Goal: Task Accomplishment & Management: Use online tool/utility

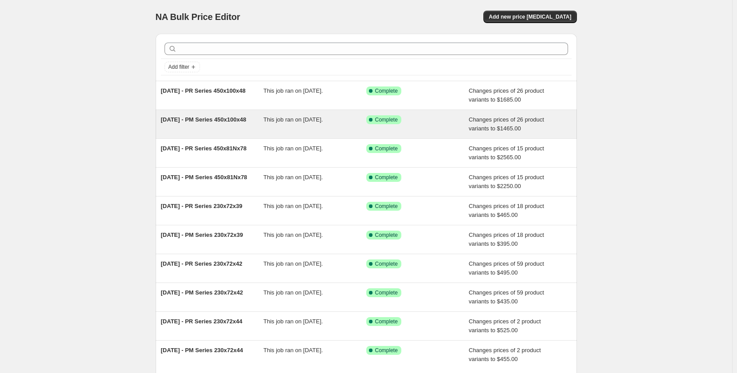
click at [237, 130] on div "[DATE] - PM Series 450x100x48" at bounding box center [212, 124] width 103 height 18
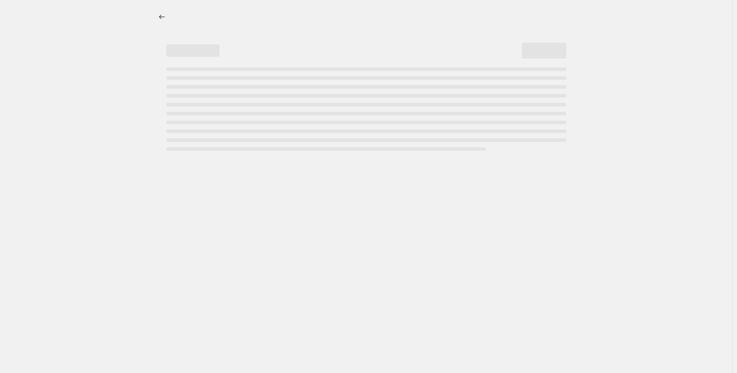
select select "pp"
select select "title"
select select "contains"
select select "title"
select select "contains"
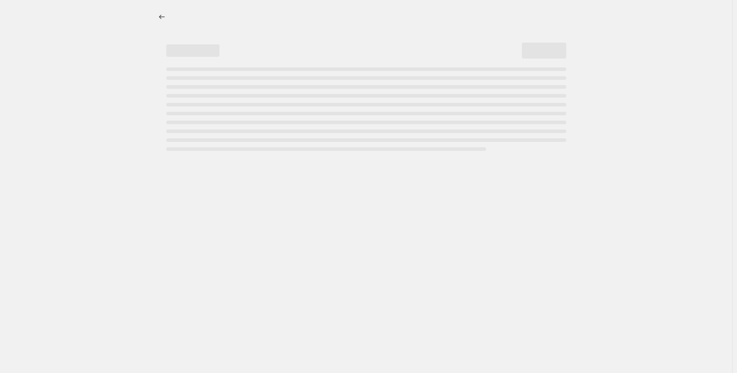
select select "tag"
select select "not_equal"
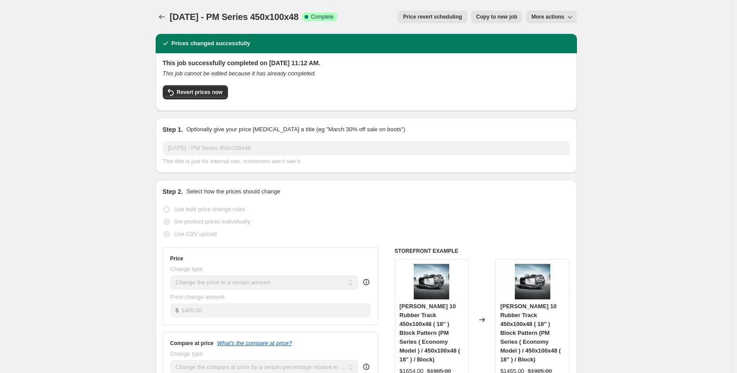
click at [483, 20] on span "Copy to new job" at bounding box center [496, 16] width 41 height 7
select select "pp"
select select "title"
select select "contains"
select select "title"
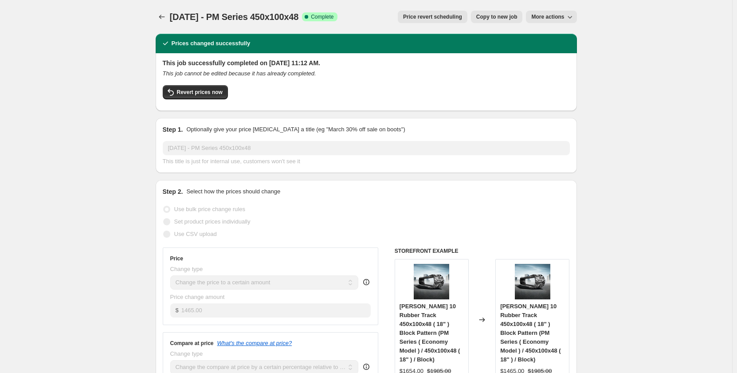
select select "contains"
select select "tag"
select select "not_equal"
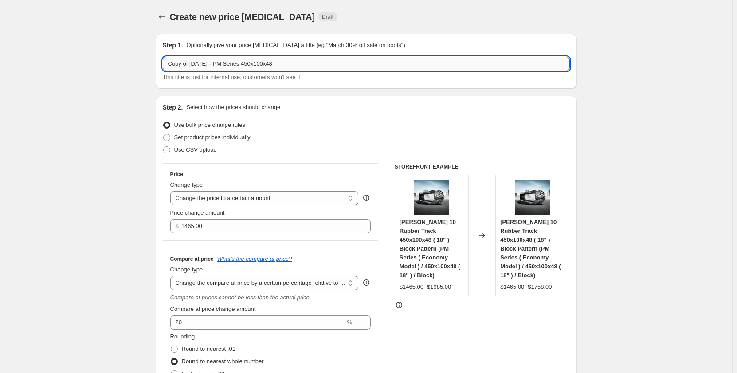
drag, startPoint x: 291, startPoint y: 62, endPoint x: 255, endPoint y: 68, distance: 36.8
click at [255, 68] on input "Copy of Sep 2025 - PM Series 450x100x48" at bounding box center [366, 64] width 407 height 14
drag, startPoint x: 192, startPoint y: 66, endPoint x: 149, endPoint y: 69, distance: 43.6
drag, startPoint x: 278, startPoint y: 66, endPoint x: 233, endPoint y: 67, distance: 44.8
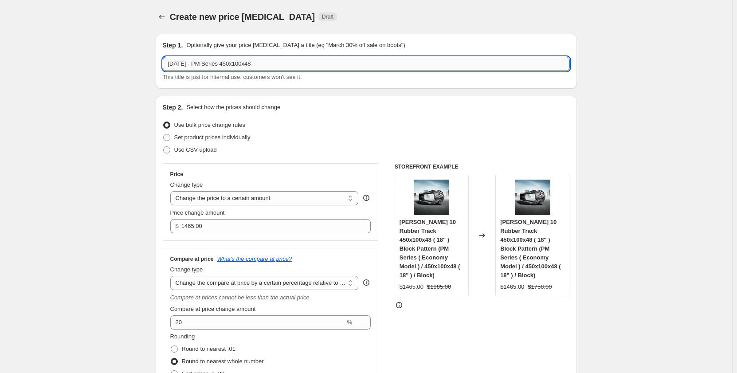
click at [233, 67] on input "Sep 2025 - PM Series 450x100x48" at bounding box center [366, 64] width 407 height 14
type input "Sep 2025 - PM Series 450x100x48"
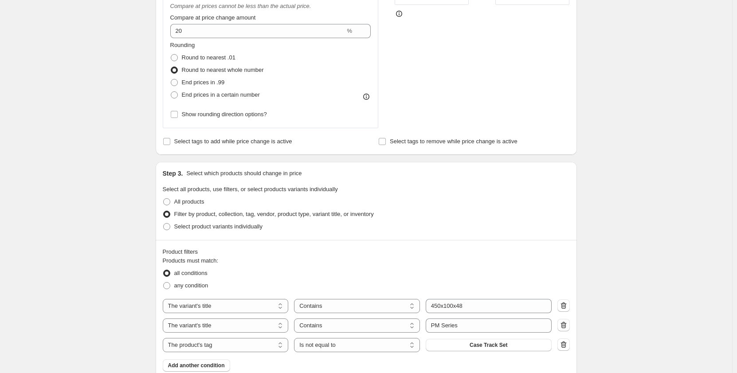
scroll to position [443, 0]
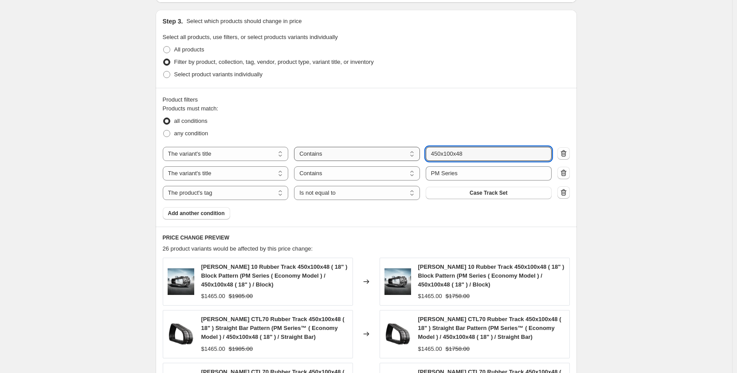
drag, startPoint x: 478, startPoint y: 157, endPoint x: 409, endPoint y: 156, distance: 68.3
click at [409, 156] on div "The product The product's collection The product's tag The product's vendor The…" at bounding box center [357, 154] width 389 height 14
type input "180x72x37"
click at [131, 129] on div "Create new price change job. This page is ready Create new price change job Dra…" at bounding box center [366, 118] width 732 height 1123
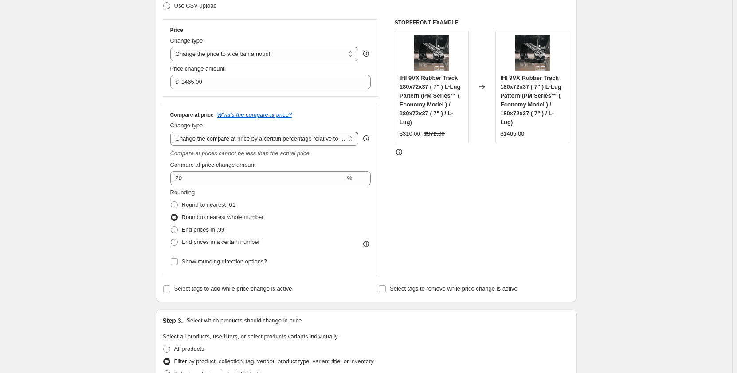
scroll to position [0, 0]
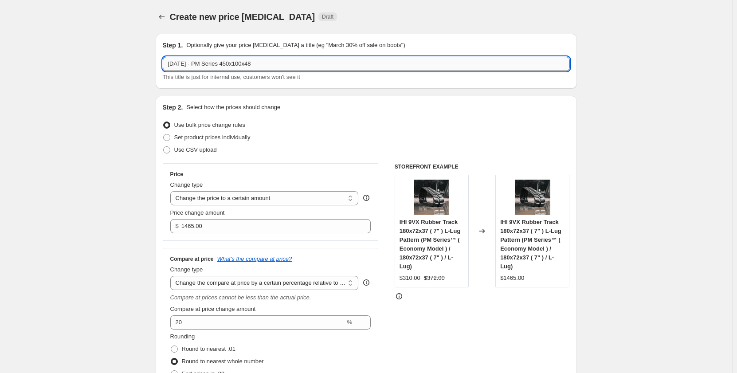
drag, startPoint x: 233, startPoint y: 65, endPoint x: 283, endPoint y: 70, distance: 50.4
click at [283, 70] on input "Sep 2025 - PM Series 450x100x48" at bounding box center [366, 64] width 407 height 14
type input "Sep 2025 - PM Series 180x72x37"
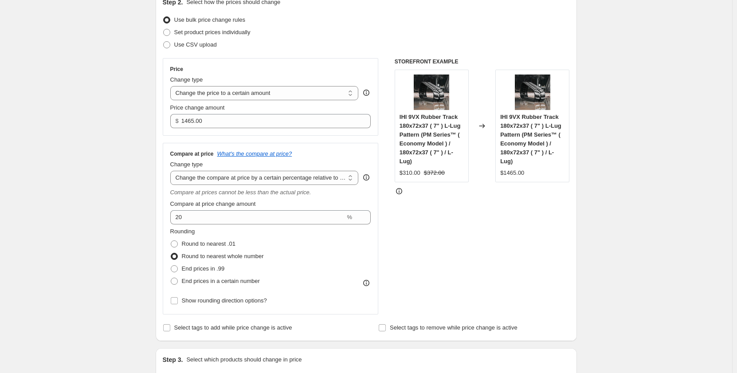
scroll to position [103, 0]
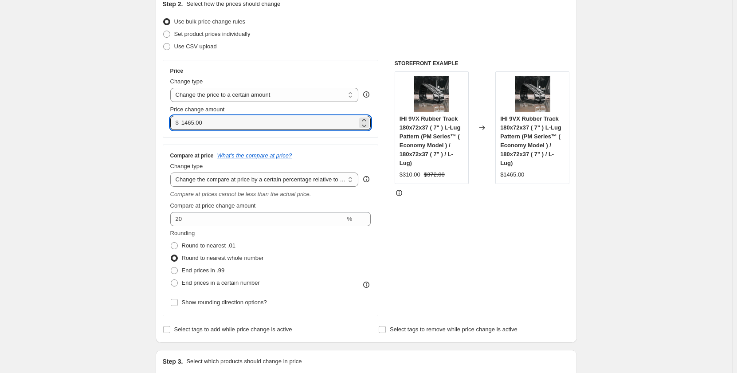
drag, startPoint x: 218, startPoint y: 125, endPoint x: 145, endPoint y: 125, distance: 72.7
type input "295.00"
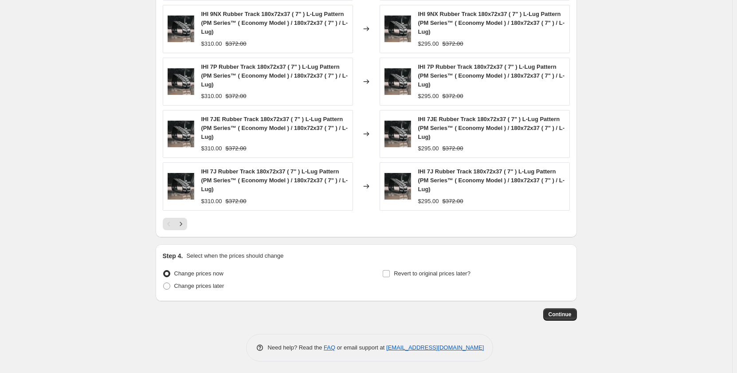
scroll to position [750, 0]
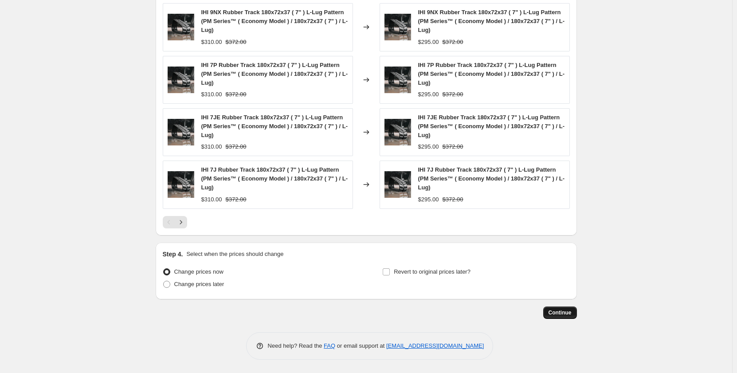
click at [558, 314] on span "Continue" at bounding box center [560, 312] width 23 height 7
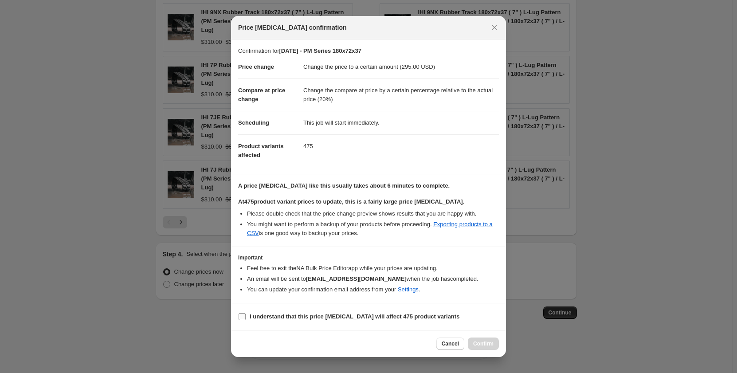
click at [245, 316] on input "I understand that this price change job will affect 475 product variants" at bounding box center [242, 316] width 7 height 7
checkbox input "true"
click at [486, 345] on span "Confirm" at bounding box center [483, 343] width 20 height 7
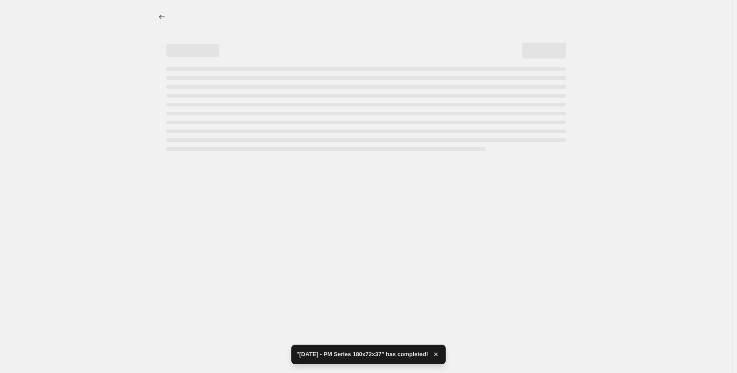
select select "pp"
select select "title"
select select "contains"
select select "title"
select select "contains"
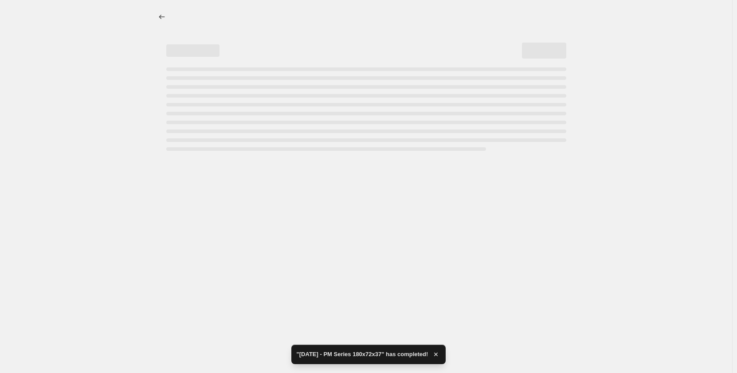
select select "tag"
select select "not_equal"
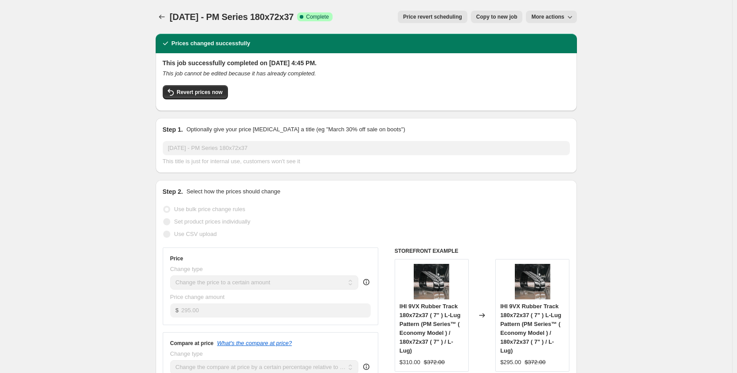
click at [497, 15] on span "Copy to new job" at bounding box center [496, 16] width 41 height 7
select select "pp"
select select "title"
select select "contains"
select select "title"
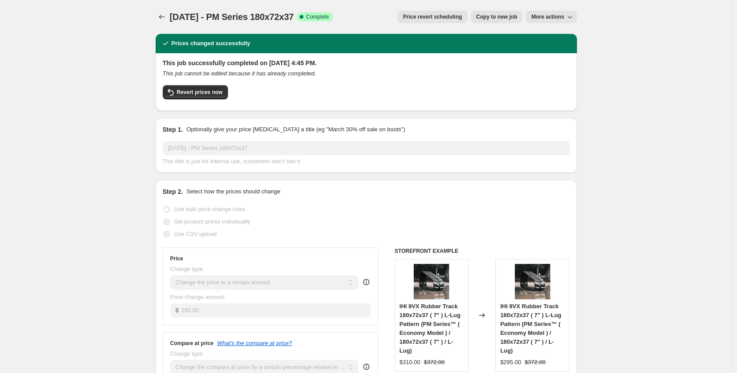
select select "contains"
select select "tag"
select select "not_equal"
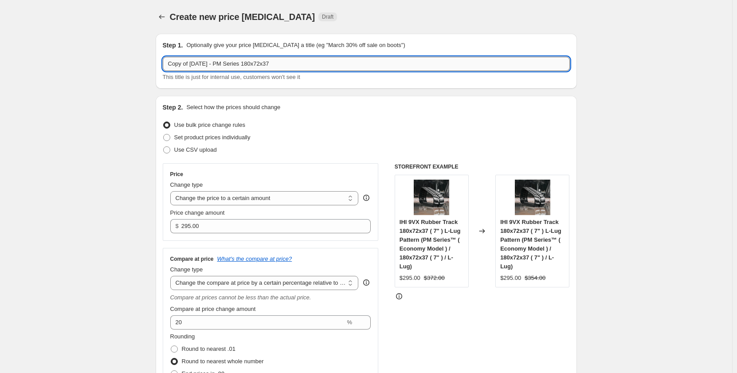
click at [233, 66] on input "Copy of Sep 2025 - PM Series 180x72x37" at bounding box center [366, 64] width 407 height 14
drag, startPoint x: 192, startPoint y: 64, endPoint x: 143, endPoint y: 71, distance: 49.7
type input "Sep 2025 - PR Series 180x72x37"
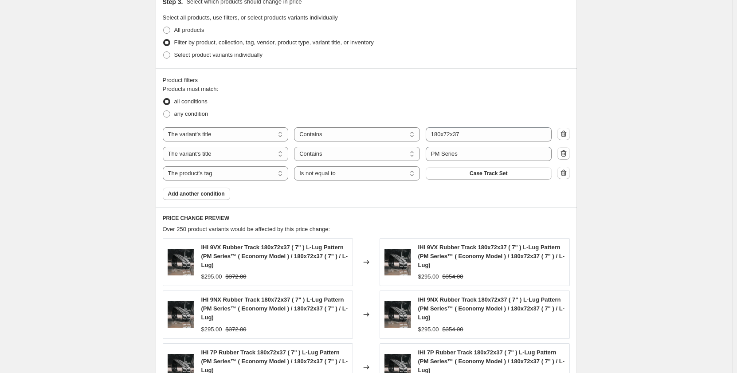
scroll to position [502, 0]
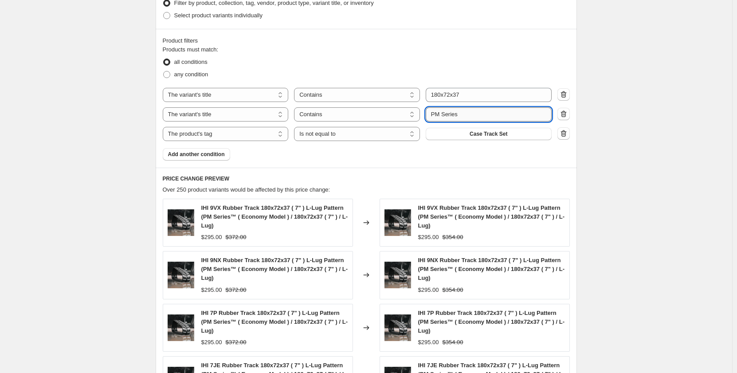
click at [438, 115] on input "PM Series" at bounding box center [489, 114] width 126 height 14
type input "PR Series"
click at [65, 153] on div "Create new price change job. This page is ready Create new price change job Dra…" at bounding box center [366, 59] width 732 height 1123
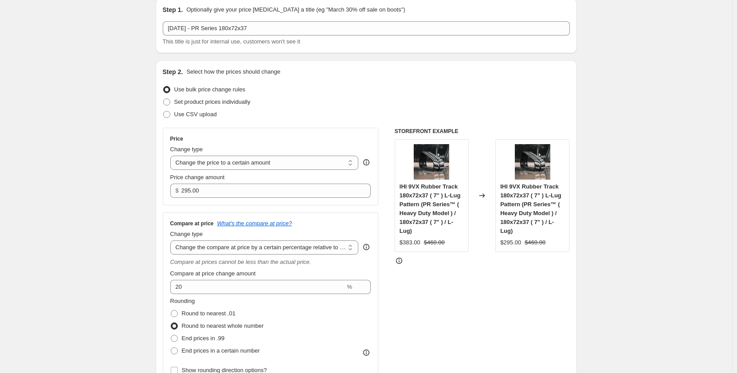
scroll to position [0, 0]
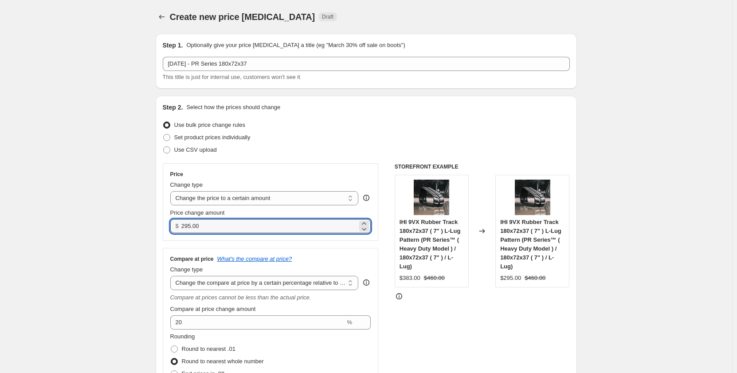
drag, startPoint x: 218, startPoint y: 224, endPoint x: 172, endPoint y: 224, distance: 46.1
click at [172, 224] on div "$ 295.00" at bounding box center [270, 226] width 201 height 14
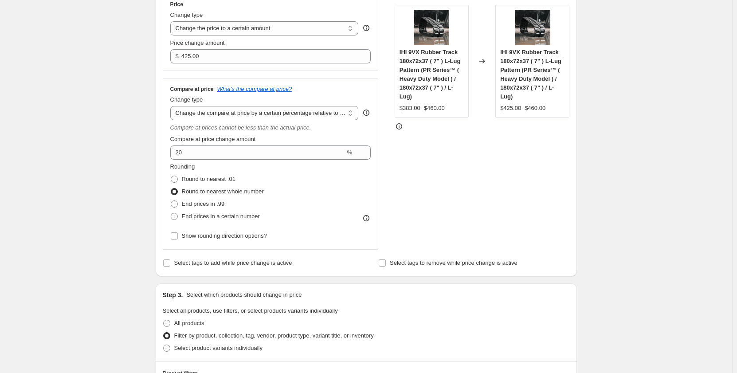
scroll to position [177, 0]
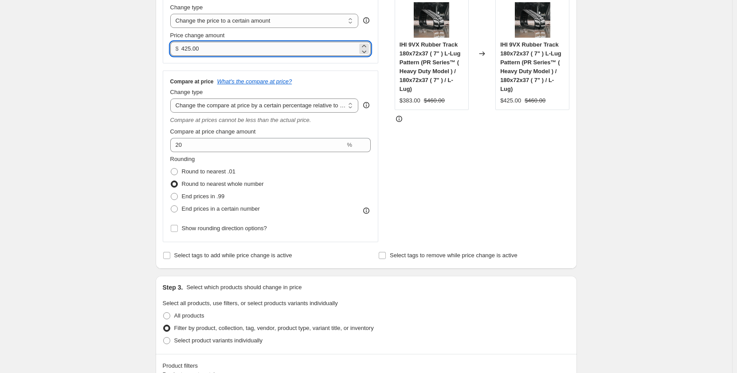
drag, startPoint x: 199, startPoint y: 51, endPoint x: 188, endPoint y: 51, distance: 11.1
click at [188, 51] on input "425.00" at bounding box center [269, 49] width 176 height 14
drag, startPoint x: 194, startPoint y: 50, endPoint x: 180, endPoint y: 51, distance: 14.2
click at [180, 51] on div "$ 425.00" at bounding box center [270, 49] width 201 height 14
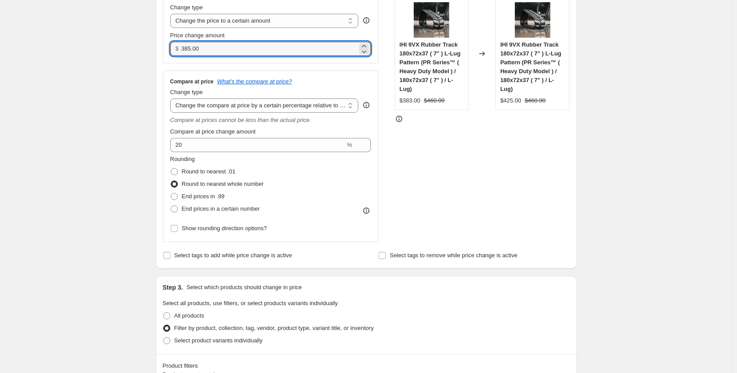
type input "385.00"
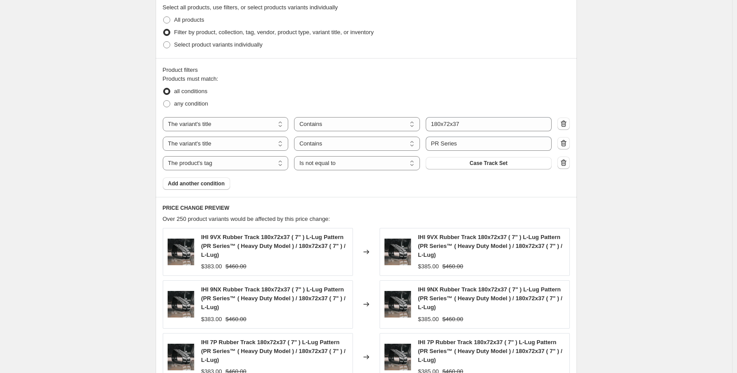
scroll to position [750, 0]
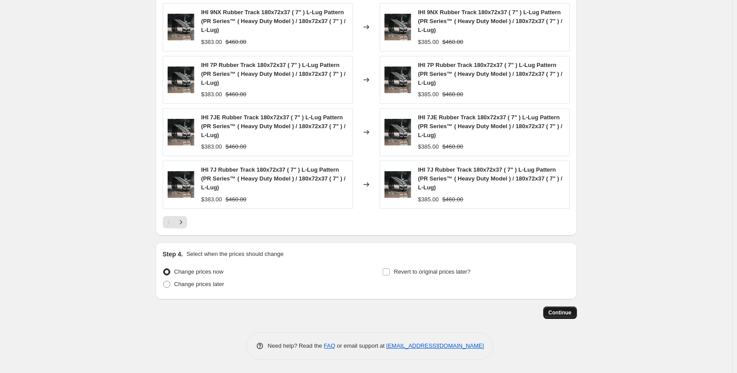
click at [554, 317] on button "Continue" at bounding box center [560, 312] width 34 height 12
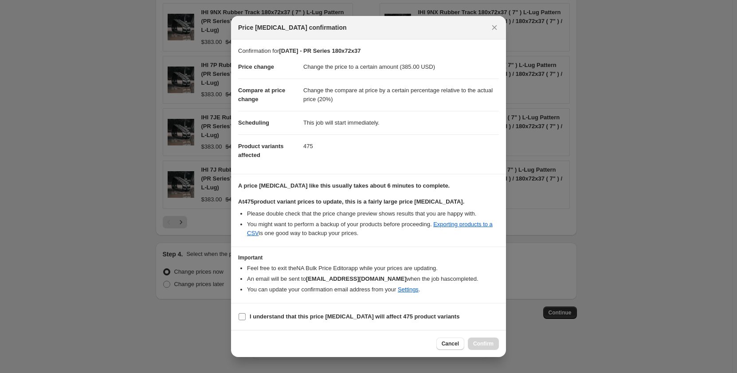
click at [241, 318] on input "I understand that this price change job will affect 475 product variants" at bounding box center [242, 316] width 7 height 7
checkbox input "true"
click at [492, 29] on icon "Close" at bounding box center [494, 27] width 9 height 9
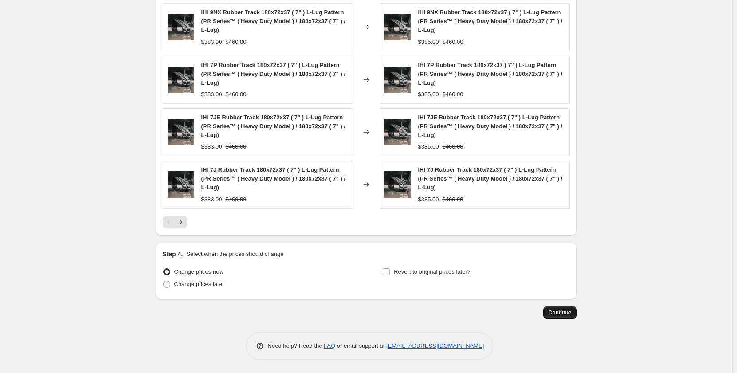
click at [552, 315] on span "Continue" at bounding box center [560, 312] width 23 height 7
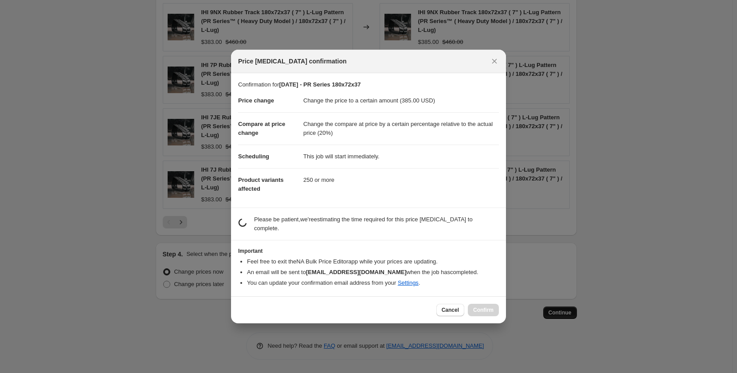
scroll to position [0, 0]
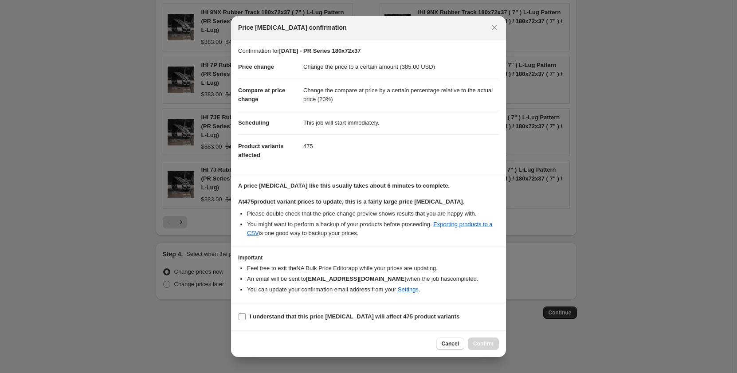
click at [244, 315] on input "I understand that this price change job will affect 475 product variants" at bounding box center [242, 316] width 7 height 7
checkbox input "true"
click at [482, 345] on span "Confirm" at bounding box center [483, 343] width 20 height 7
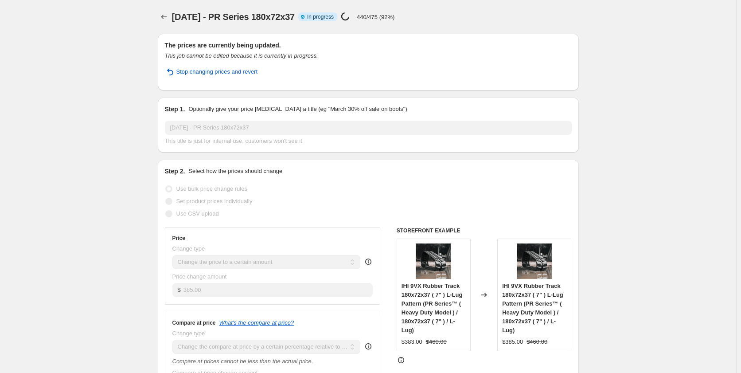
select select "pp"
select select "title"
select select "contains"
select select "title"
select select "contains"
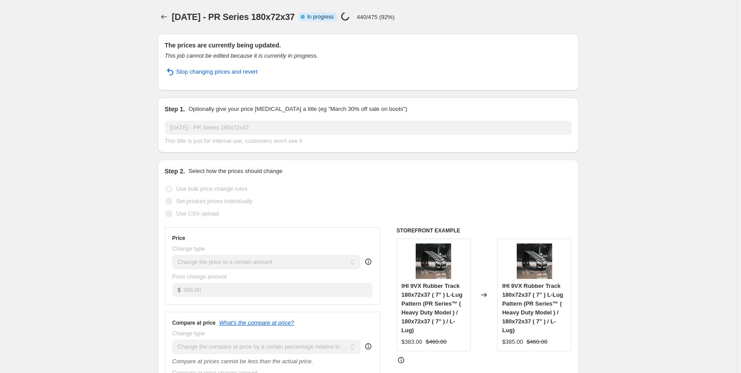
select select "tag"
select select "not_equal"
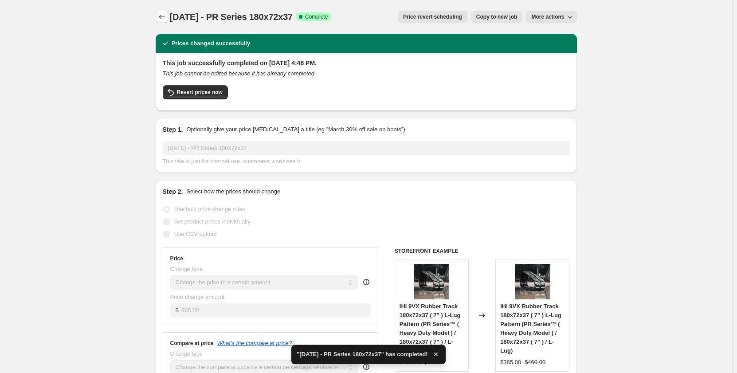
click at [164, 20] on icon "Price change jobs" at bounding box center [161, 16] width 9 height 9
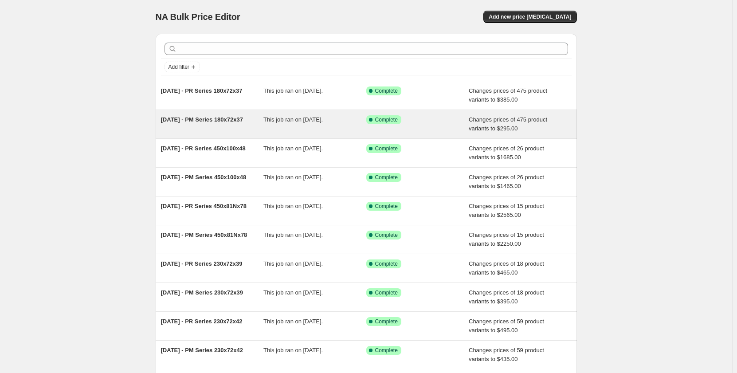
click at [290, 117] on span "This job ran on October 3, 2025." at bounding box center [292, 119] width 59 height 7
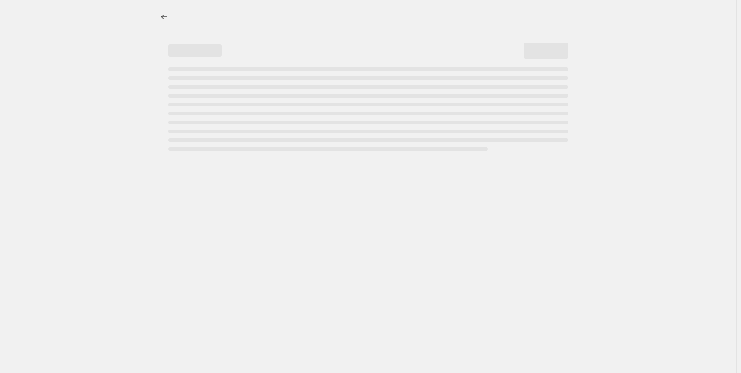
select select "pp"
select select "title"
select select "contains"
select select "title"
select select "contains"
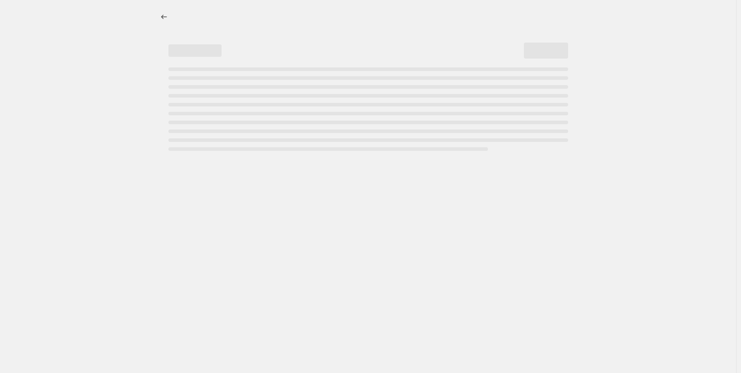
select select "tag"
select select "not_equal"
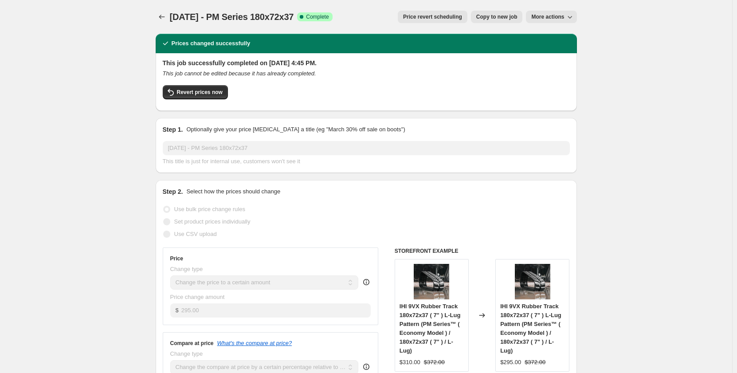
click at [505, 17] on span "Copy to new job" at bounding box center [496, 16] width 41 height 7
select select "pp"
select select "title"
select select "contains"
select select "title"
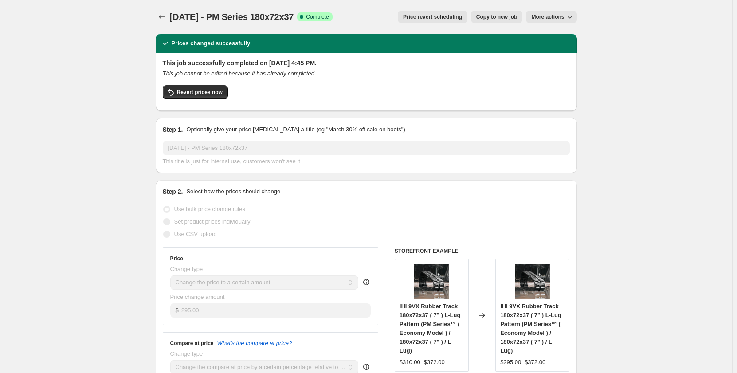
select select "contains"
select select "tag"
select select "not_equal"
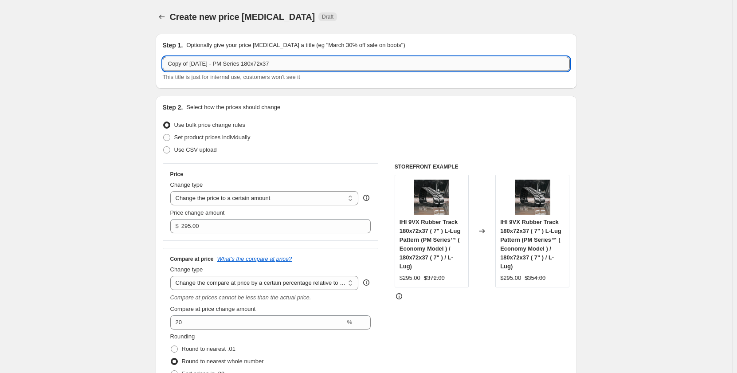
drag, startPoint x: 293, startPoint y: 66, endPoint x: 255, endPoint y: 67, distance: 37.7
click at [255, 67] on input "Copy of Sep 2025 - PM Series 180x72x37" at bounding box center [366, 64] width 407 height 14
paste input "350x52.5x86"
drag, startPoint x: 195, startPoint y: 65, endPoint x: 133, endPoint y: 69, distance: 62.2
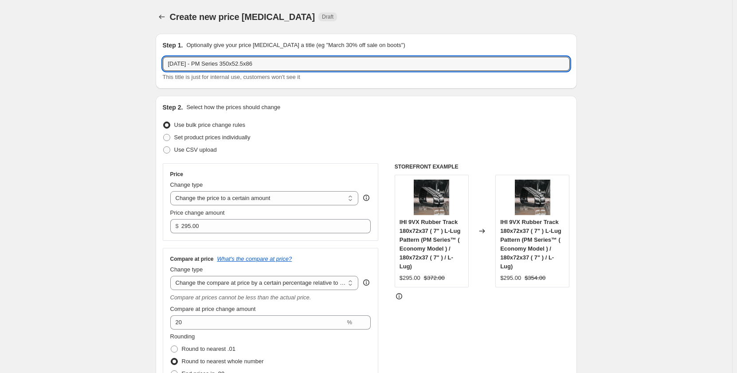
type input "Sep 2025 - PM Series 350x52.5x86"
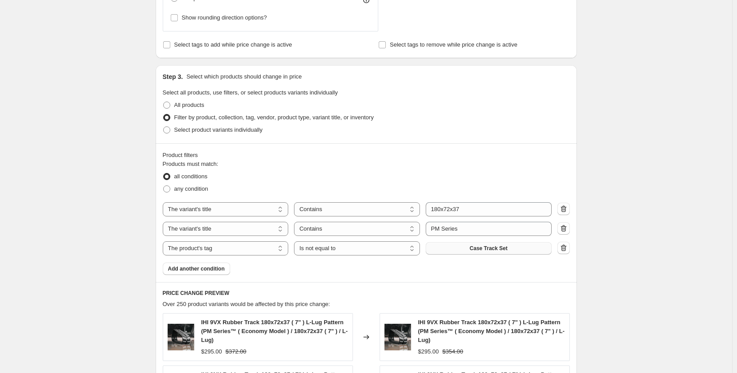
scroll to position [473, 0]
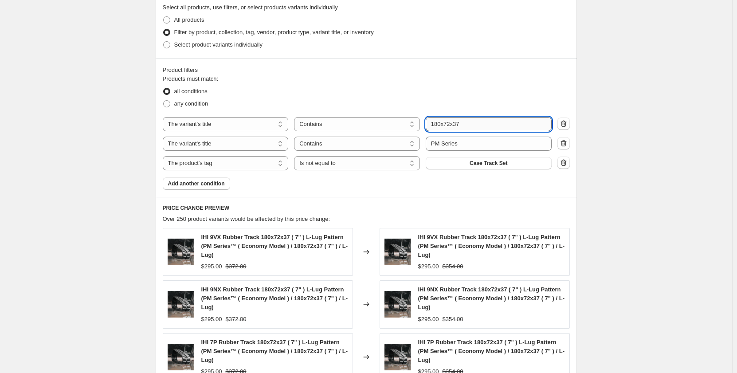
drag, startPoint x: 469, startPoint y: 126, endPoint x: 435, endPoint y: 127, distance: 34.1
click at [435, 127] on input "180x72x37" at bounding box center [489, 124] width 126 height 14
drag, startPoint x: 471, startPoint y: 124, endPoint x: 426, endPoint y: 127, distance: 45.8
click at [426, 127] on div "The product The product's collection The product's tag The product's vendor The…" at bounding box center [357, 124] width 389 height 14
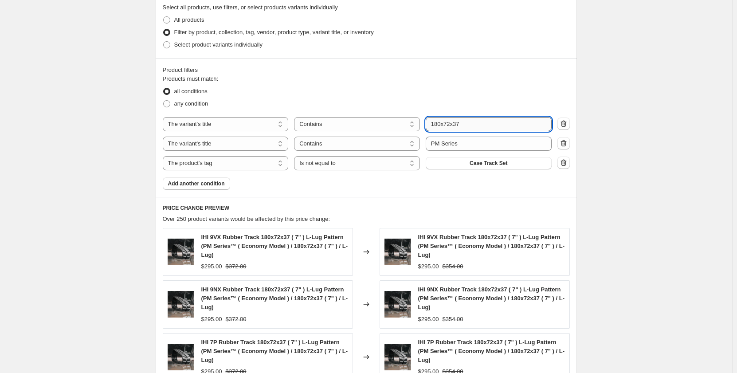
paste input "350x52.5x86"
type input "350x52.5x86"
click at [90, 189] on div "Create new price change job. This page is ready Create new price change job Dra…" at bounding box center [366, 88] width 732 height 1123
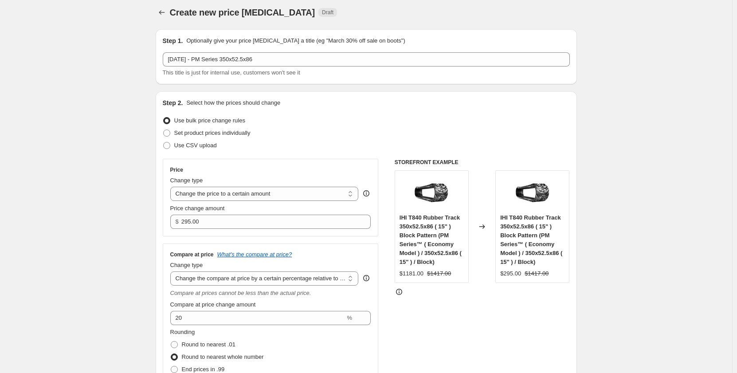
scroll to position [0, 0]
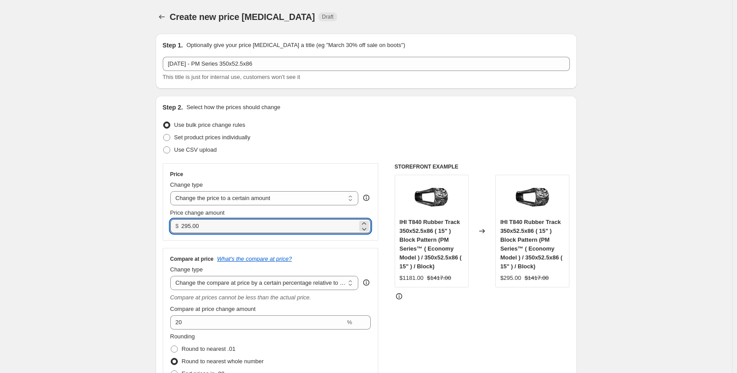
drag, startPoint x: 214, startPoint y: 228, endPoint x: 175, endPoint y: 231, distance: 39.6
click at [175, 231] on div "$ 295.00" at bounding box center [270, 226] width 201 height 14
click at [207, 227] on input "295.00" at bounding box center [269, 226] width 176 height 14
drag, startPoint x: 209, startPoint y: 227, endPoint x: 169, endPoint y: 228, distance: 40.8
click at [169, 228] on div "Price Change type Change the price to a certain amount Change the price by a ce…" at bounding box center [271, 202] width 216 height 78
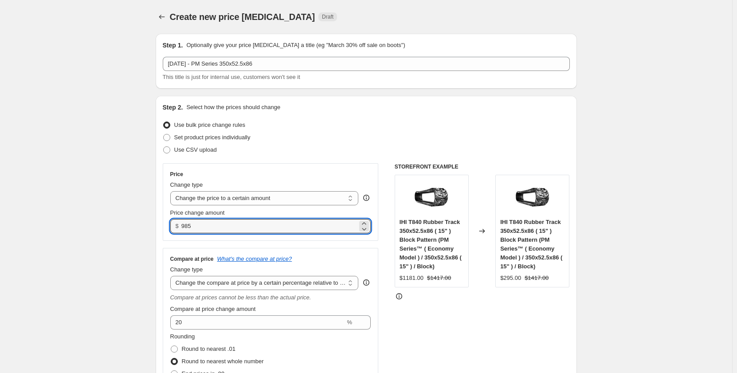
type input "985.00"
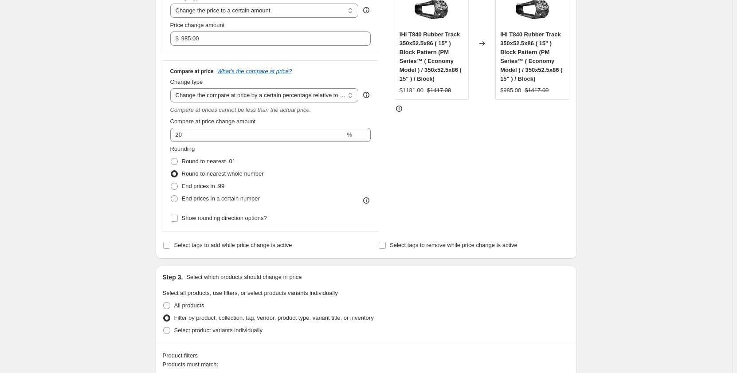
scroll to position [192, 0]
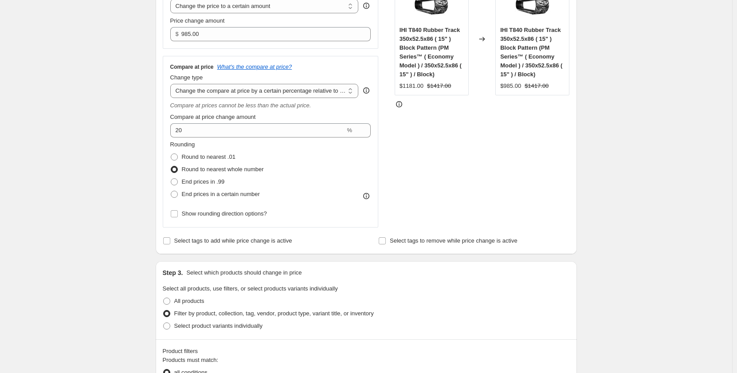
click at [433, 196] on div "STOREFRONT EXAMPLE IHI T840 Rubber Track 350x52.5x86 ( 15" ) Block Pattern (PM …" at bounding box center [482, 99] width 175 height 256
click at [613, 168] on div "Create new price change job. This page is ready Create new price change job Dra…" at bounding box center [366, 369] width 732 height 1123
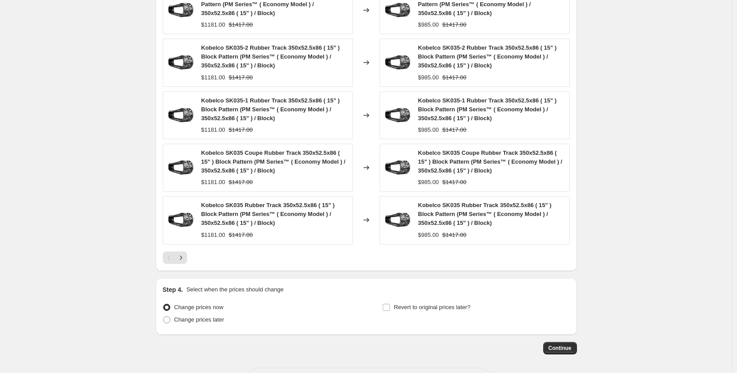
scroll to position [750, 0]
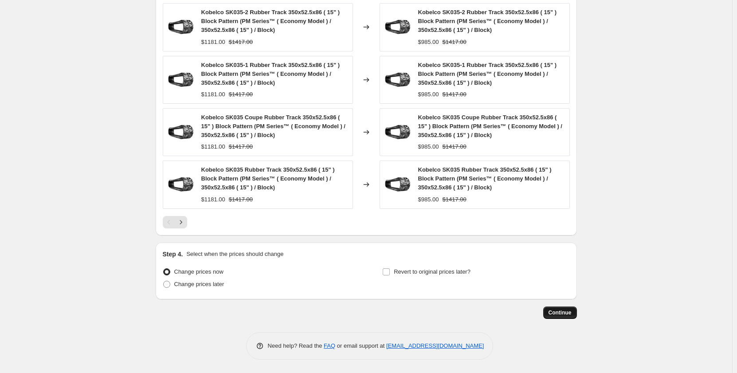
click at [556, 311] on span "Continue" at bounding box center [560, 312] width 23 height 7
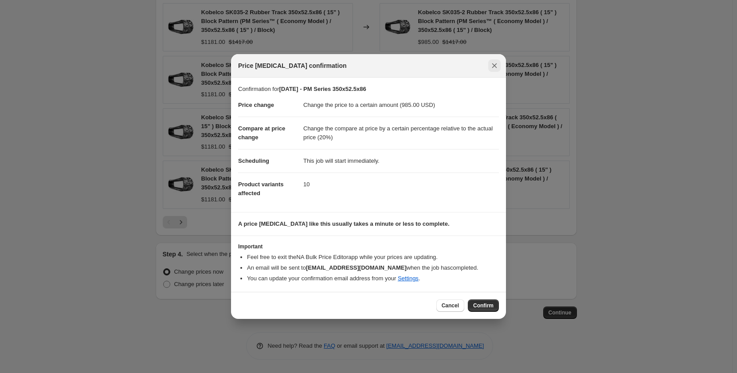
click at [494, 70] on icon "Close" at bounding box center [494, 65] width 9 height 9
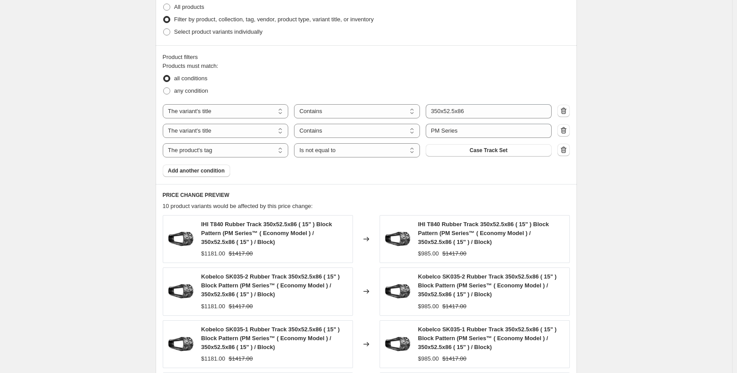
scroll to position [750, 0]
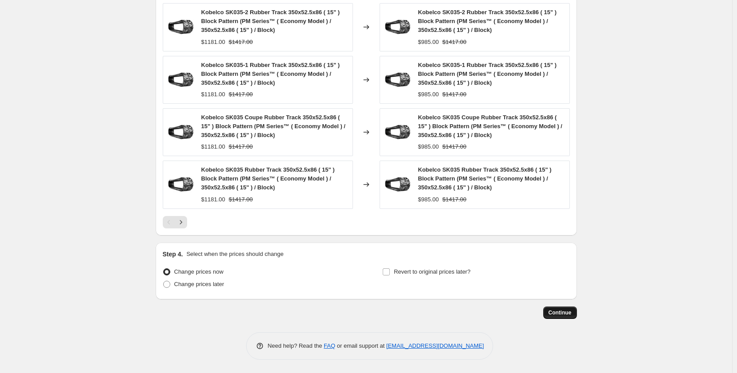
click at [557, 310] on span "Continue" at bounding box center [560, 312] width 23 height 7
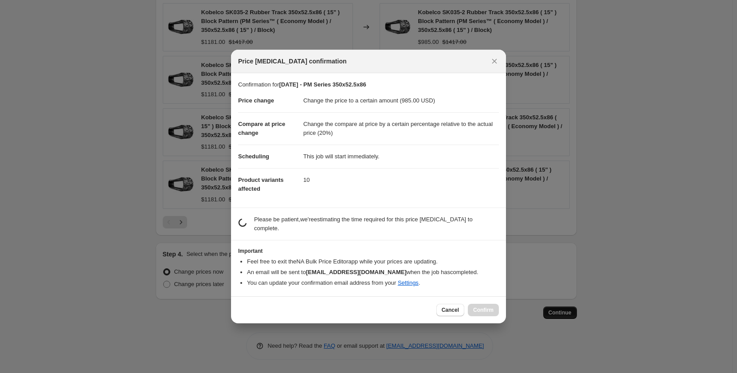
scroll to position [0, 0]
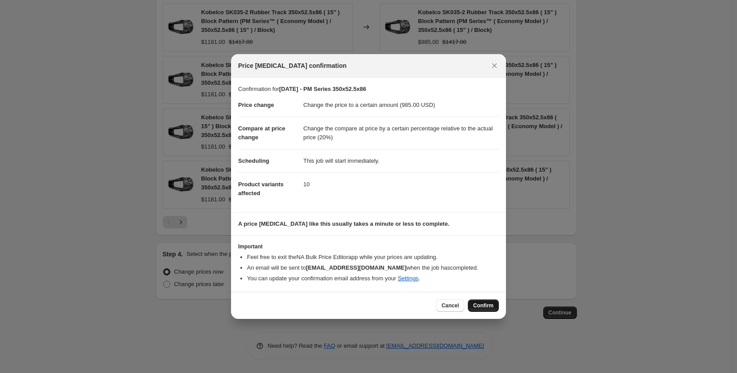
click at [478, 307] on span "Confirm" at bounding box center [483, 305] width 20 height 7
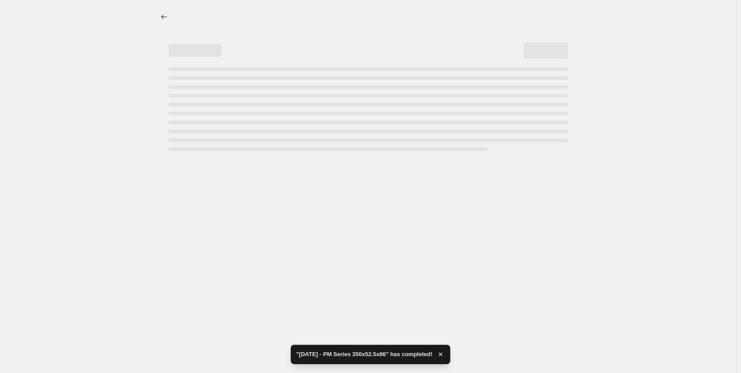
select select "pp"
select select "title"
select select "contains"
select select "title"
select select "contains"
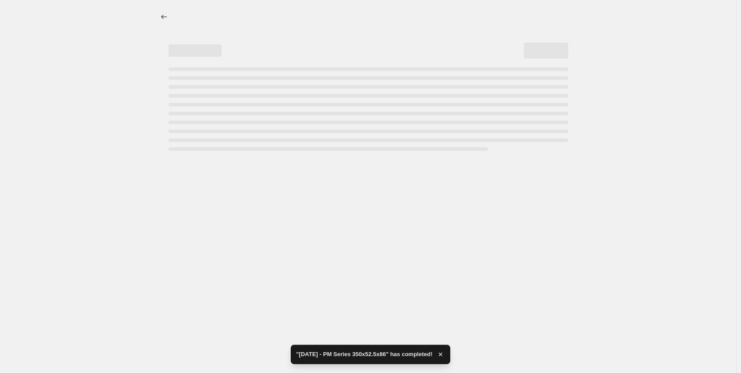
select select "tag"
select select "not_equal"
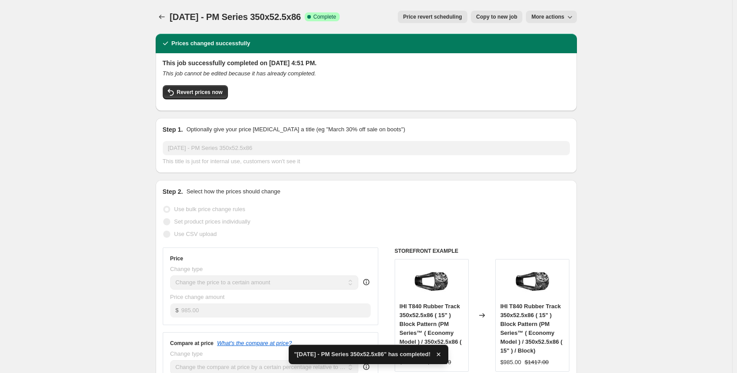
click at [483, 19] on span "Copy to new job" at bounding box center [496, 16] width 41 height 7
select select "pp"
select select "title"
select select "contains"
select select "title"
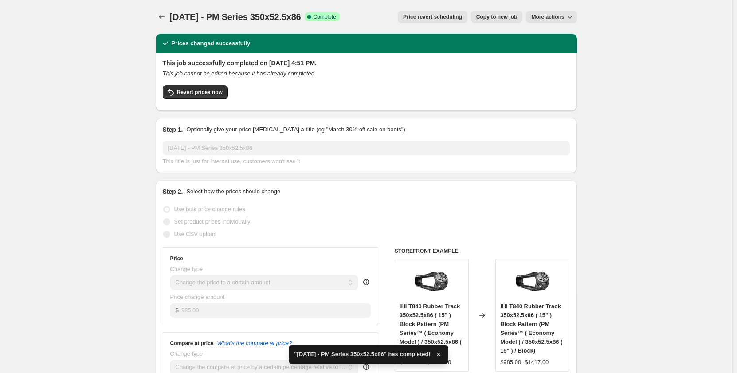
select select "contains"
select select "tag"
select select "not_equal"
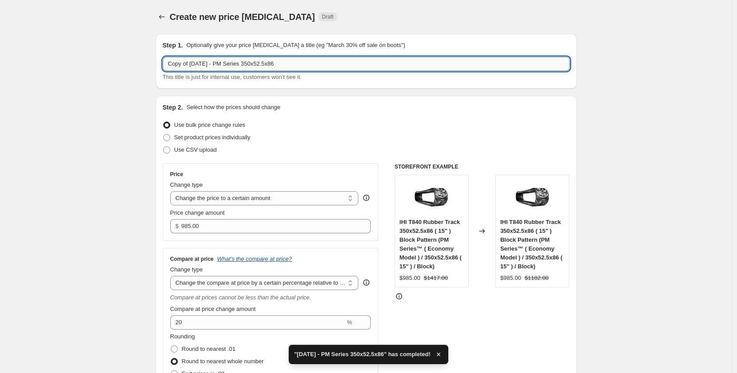
click at [230, 65] on input "Copy of Sep 2025 - PM Series 350x52.5x86" at bounding box center [366, 64] width 407 height 14
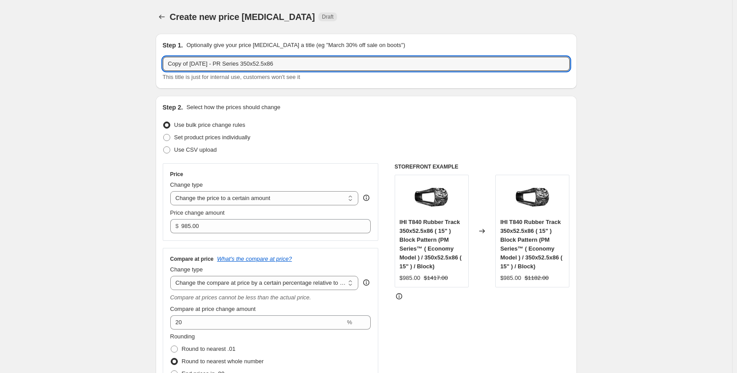
drag, startPoint x: 192, startPoint y: 66, endPoint x: 123, endPoint y: 65, distance: 69.2
type input "Sep 2025 - PR Series 350x52.5x86"
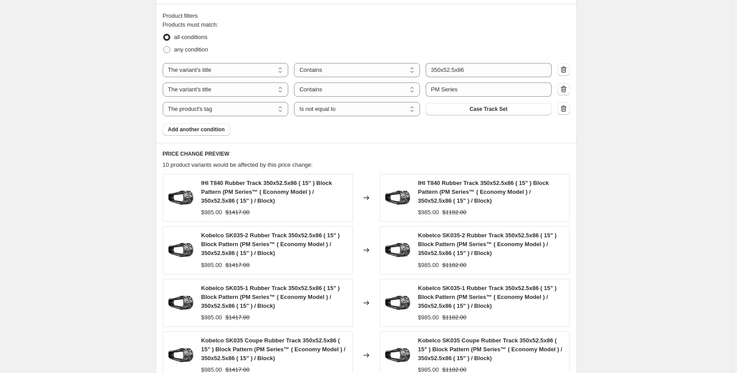
scroll to position [458, 0]
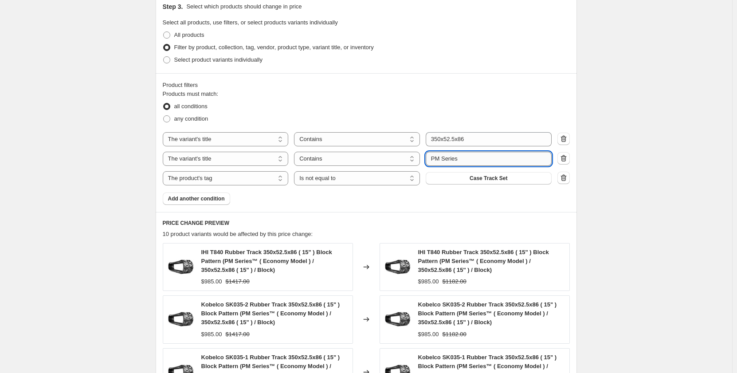
drag, startPoint x: 443, startPoint y: 159, endPoint x: 437, endPoint y: 158, distance: 6.2
click at [437, 158] on input "PM Series" at bounding box center [489, 159] width 126 height 14
type input "PR Series"
click at [66, 186] on div "Create new price change job. This page is ready Create new price change job Dra…" at bounding box center [366, 103] width 732 height 1123
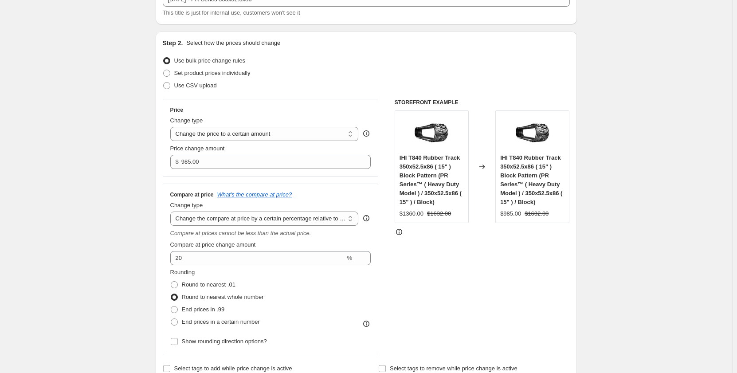
scroll to position [0, 0]
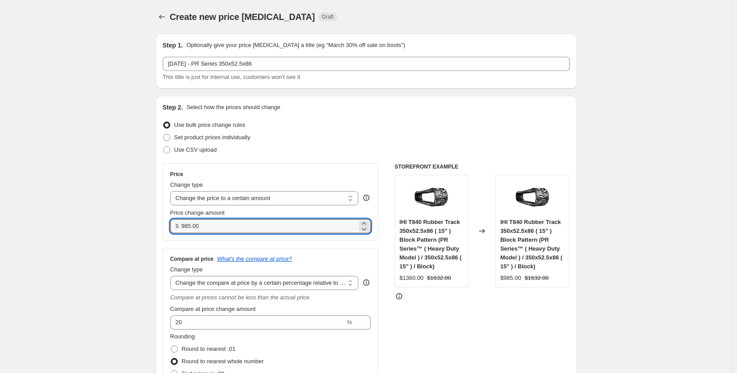
drag, startPoint x: 215, startPoint y: 226, endPoint x: 163, endPoint y: 227, distance: 51.9
click at [163, 227] on div "Step 2. Select how the prices should change Use bulk price change rules Set pro…" at bounding box center [366, 271] width 421 height 350
type input "1265.00"
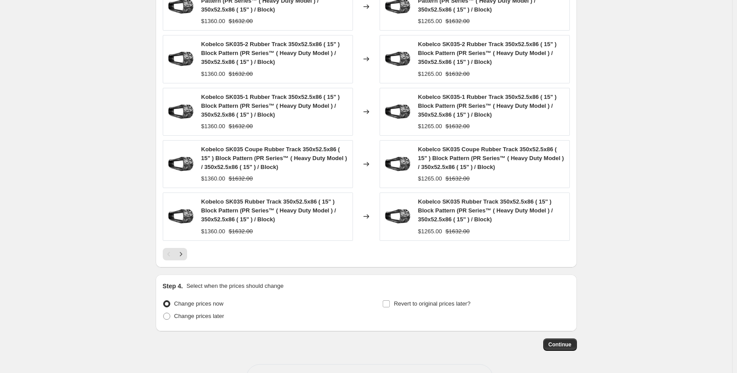
scroll to position [750, 0]
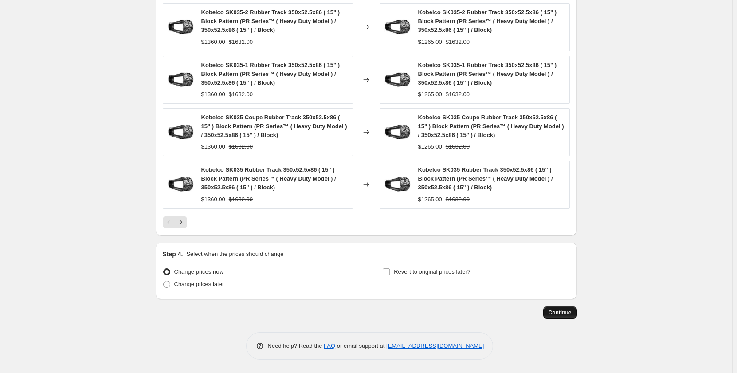
click at [570, 312] on span "Continue" at bounding box center [560, 312] width 23 height 7
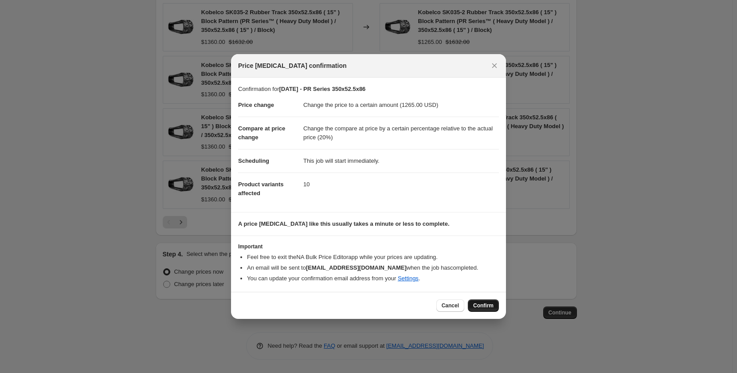
click at [486, 307] on span "Confirm" at bounding box center [483, 305] width 20 height 7
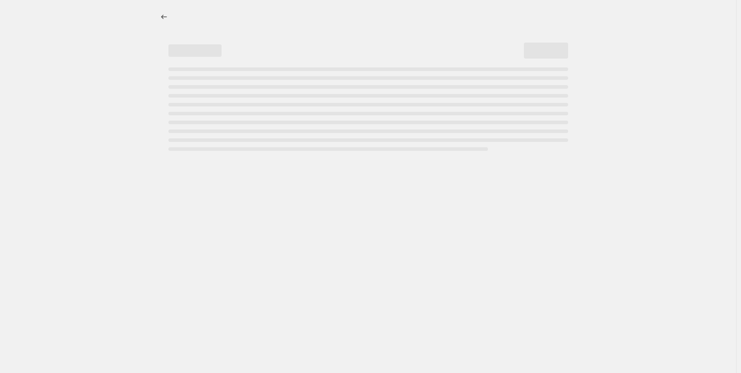
select select "pp"
select select "title"
select select "contains"
select select "title"
select select "contains"
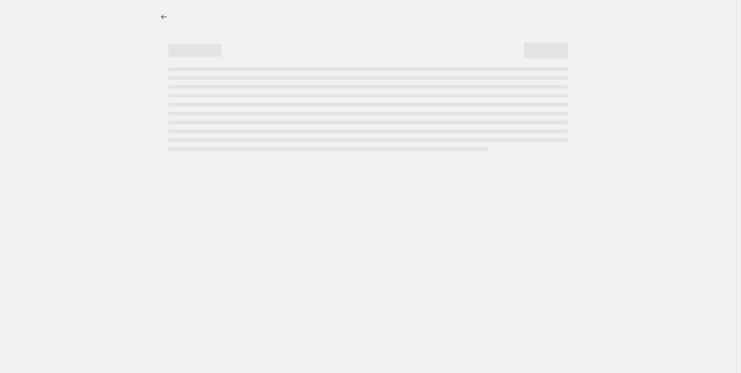
select select "tag"
select select "not_equal"
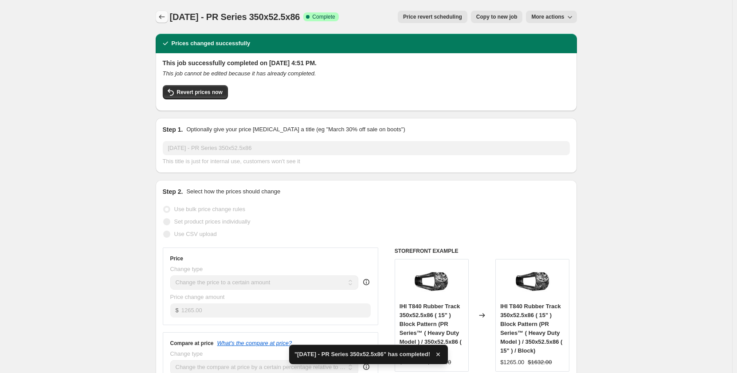
click at [162, 21] on icon "Price change jobs" at bounding box center [161, 16] width 9 height 9
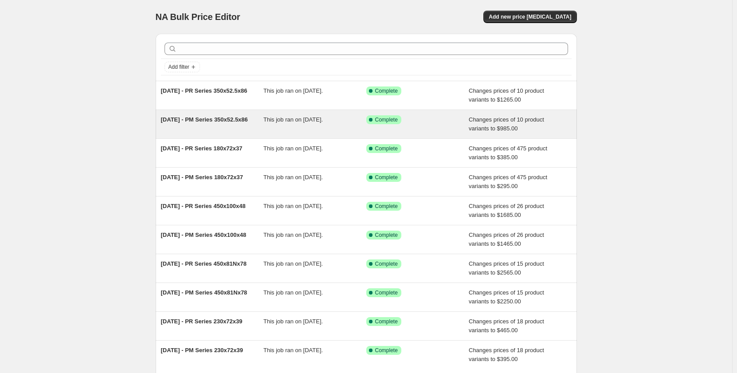
click at [278, 131] on div "This job ran on October 3, 2025." at bounding box center [314, 124] width 103 height 18
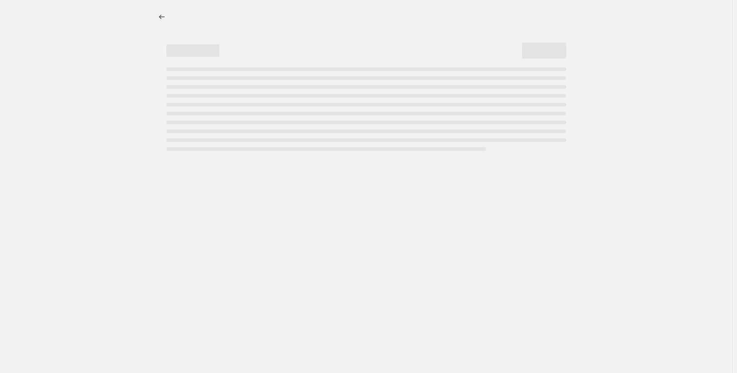
select select "pp"
select select "title"
select select "contains"
select select "title"
select select "contains"
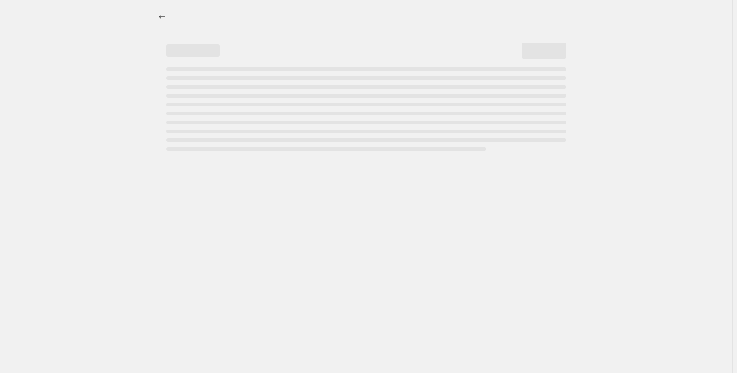
select select "tag"
select select "not_equal"
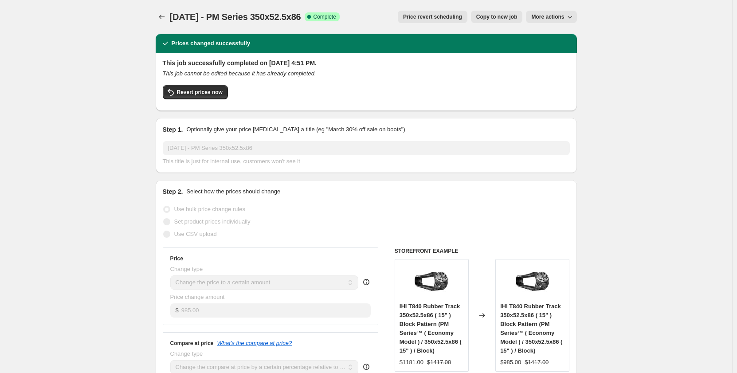
click at [486, 19] on span "Copy to new job" at bounding box center [496, 16] width 41 height 7
select select "pp"
select select "title"
select select "contains"
select select "title"
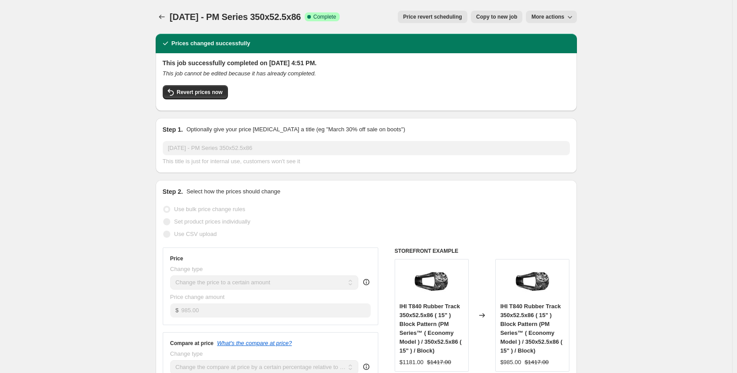
select select "contains"
select select "tag"
select select "not_equal"
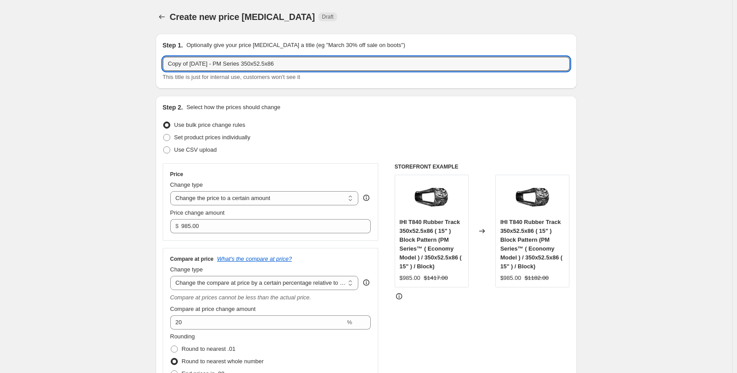
drag, startPoint x: 194, startPoint y: 65, endPoint x: 133, endPoint y: 65, distance: 61.2
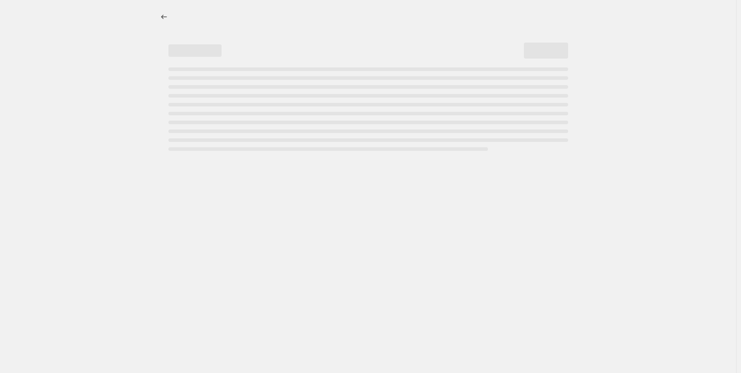
select select "percentage"
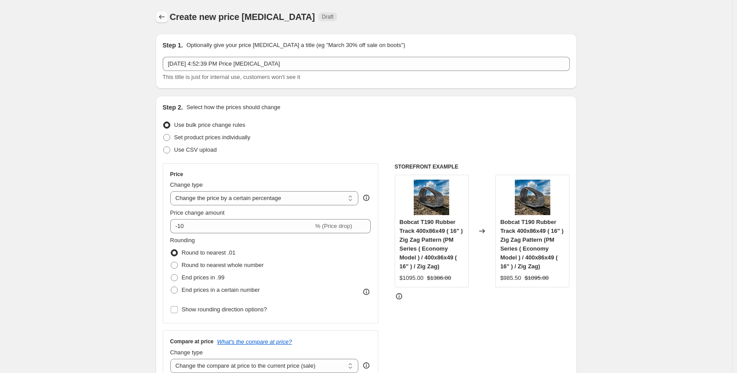
click at [166, 20] on icon "Price change jobs" at bounding box center [161, 16] width 9 height 9
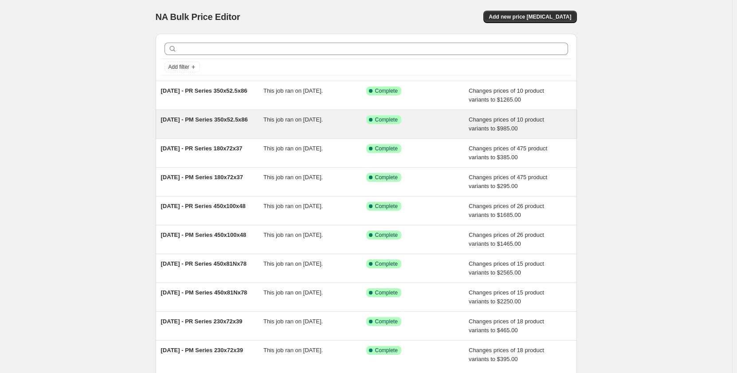
click at [274, 124] on div "This job ran on October 3, 2025." at bounding box center [314, 124] width 103 height 18
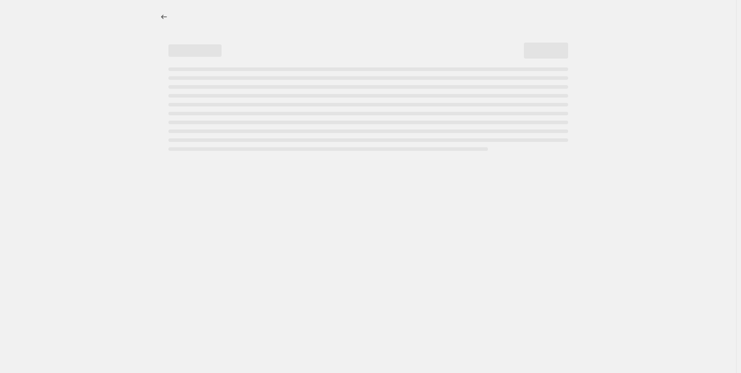
select select "pp"
select select "title"
select select "contains"
select select "title"
select select "contains"
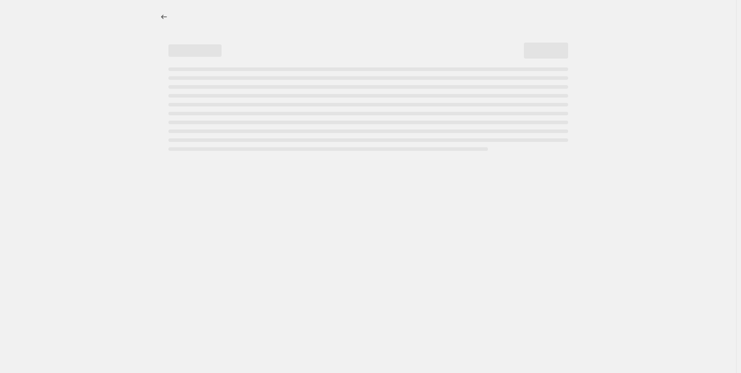
select select "tag"
select select "not_equal"
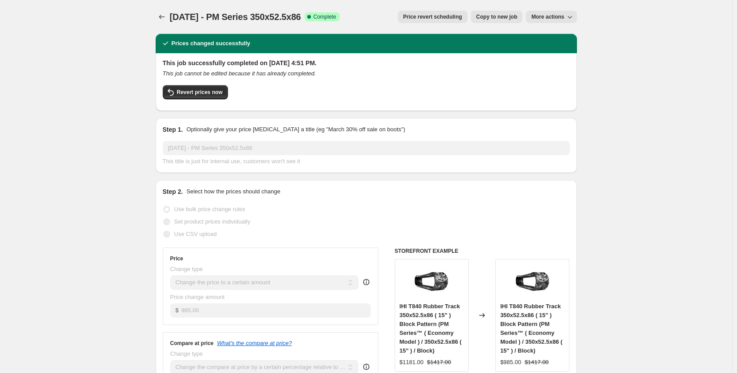
click at [502, 18] on span "Copy to new job" at bounding box center [496, 16] width 41 height 7
select select "pp"
select select "title"
select select "contains"
select select "title"
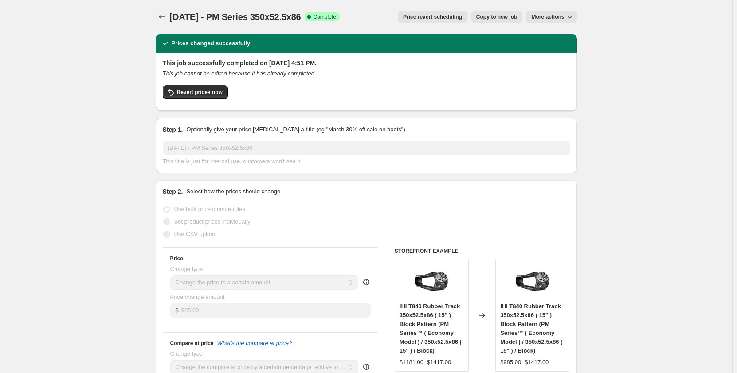
select select "contains"
select select "tag"
select select "not_equal"
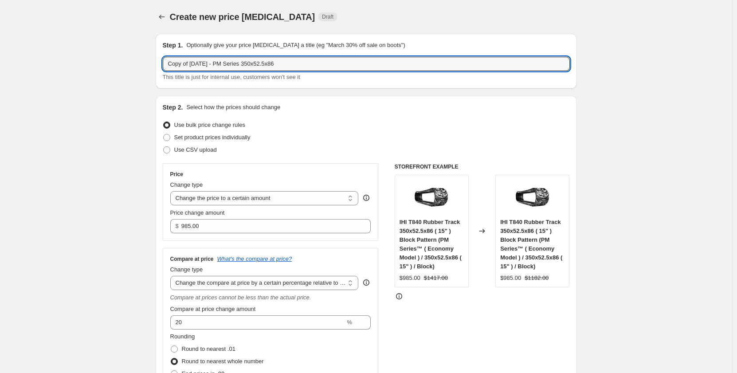
drag, startPoint x: 192, startPoint y: 64, endPoint x: 138, endPoint y: 67, distance: 54.6
drag, startPoint x: 273, startPoint y: 67, endPoint x: 232, endPoint y: 68, distance: 40.4
click at [232, 68] on input "Sep 2025 - PM Series 350x52.5x86" at bounding box center [366, 64] width 407 height 14
paste input "230x72x44"
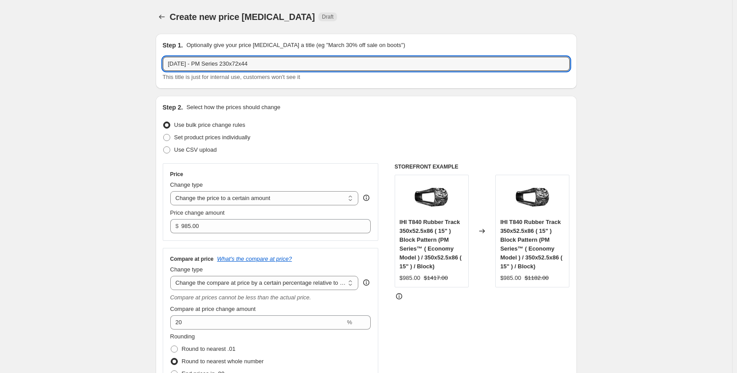
type input "Sep 2025 - PM Series 230x72x44"
drag, startPoint x: 117, startPoint y: 143, endPoint x: 153, endPoint y: 153, distance: 36.8
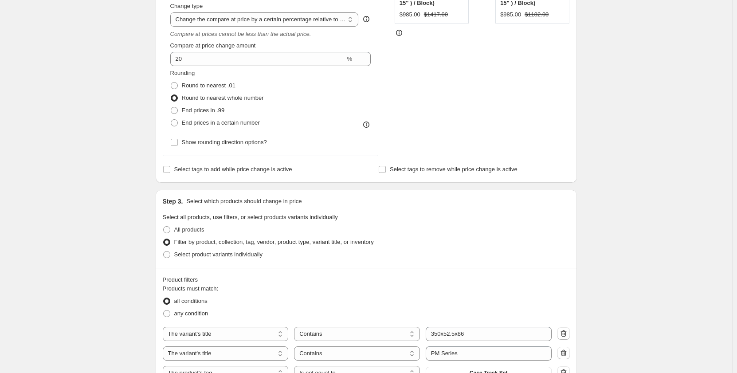
scroll to position [325, 0]
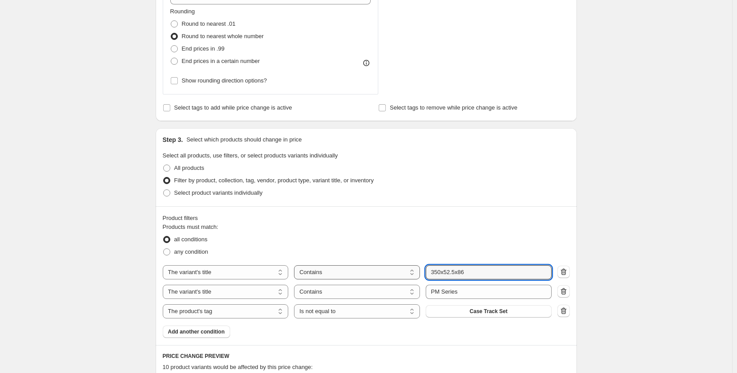
drag, startPoint x: 470, startPoint y: 273, endPoint x: 404, endPoint y: 267, distance: 65.4
click at [404, 267] on div "The product The product's collection The product's tag The product's vendor The…" at bounding box center [357, 272] width 389 height 14
paste input "230x72x44"
type input "230x72x44"
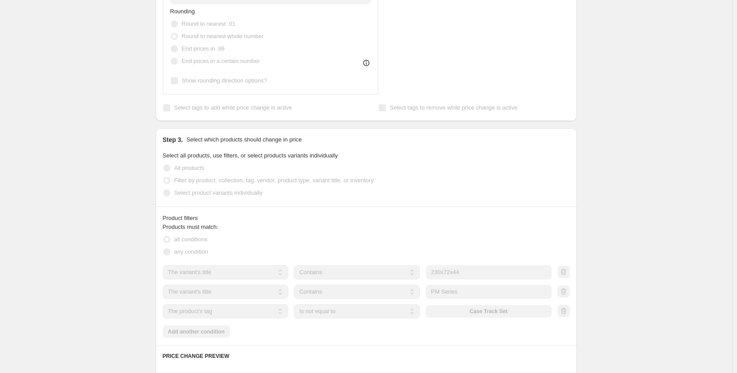
click at [115, 227] on div "Create new price change job. This page is ready Create new price change job Dra…" at bounding box center [366, 207] width 732 height 1065
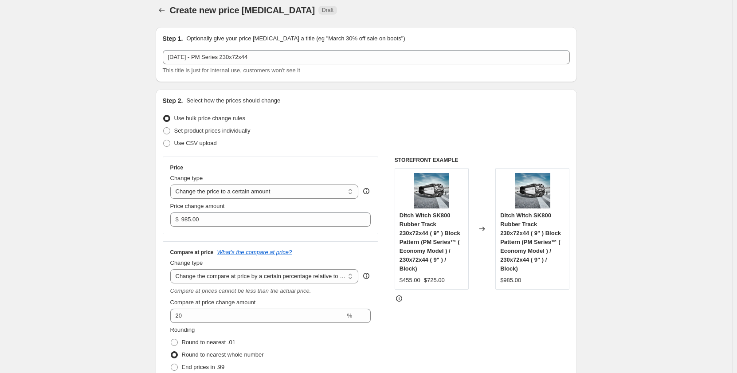
scroll to position [0, 0]
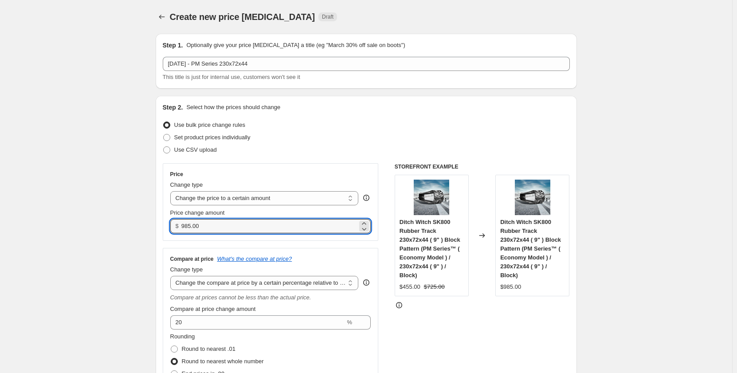
drag, startPoint x: 217, startPoint y: 226, endPoint x: 176, endPoint y: 225, distance: 40.4
click at [176, 225] on div "$ 985.00" at bounding box center [270, 226] width 201 height 14
click at [216, 228] on input "985.00" at bounding box center [269, 226] width 176 height 14
drag, startPoint x: 216, startPoint y: 228, endPoint x: 181, endPoint y: 227, distance: 35.5
click at [181, 227] on div "$ 985.00" at bounding box center [270, 226] width 201 height 14
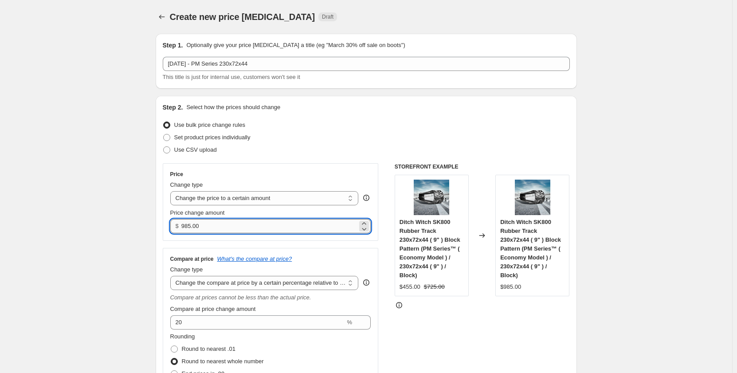
click at [196, 230] on input "985.00" at bounding box center [269, 226] width 176 height 14
drag, startPoint x: 214, startPoint y: 231, endPoint x: 169, endPoint y: 235, distance: 45.4
click at [169, 235] on div "Price Change type Change the price to a certain amount Change the price by a ce…" at bounding box center [271, 202] width 216 height 78
drag, startPoint x: 191, startPoint y: 225, endPoint x: 185, endPoint y: 227, distance: 6.2
click at [185, 227] on input "395" at bounding box center [269, 226] width 176 height 14
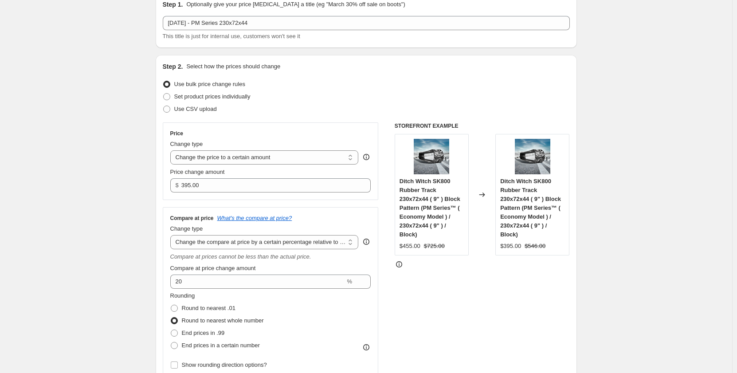
scroll to position [44, 0]
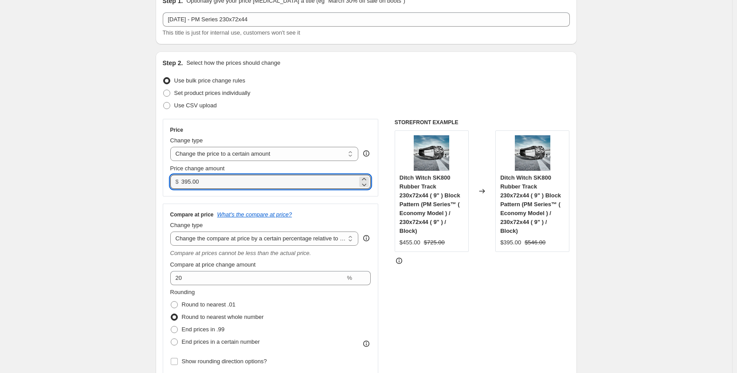
drag, startPoint x: 191, startPoint y: 180, endPoint x: 183, endPoint y: 183, distance: 8.8
click at [183, 183] on div "$ 395.00" at bounding box center [270, 182] width 201 height 14
drag, startPoint x: 194, startPoint y: 184, endPoint x: 184, endPoint y: 188, distance: 10.8
click at [184, 188] on input "425.00" at bounding box center [269, 182] width 176 height 14
type input "395.00"
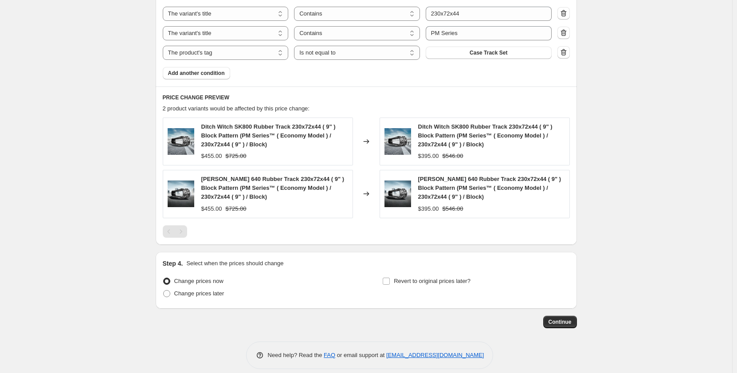
scroll to position [593, 0]
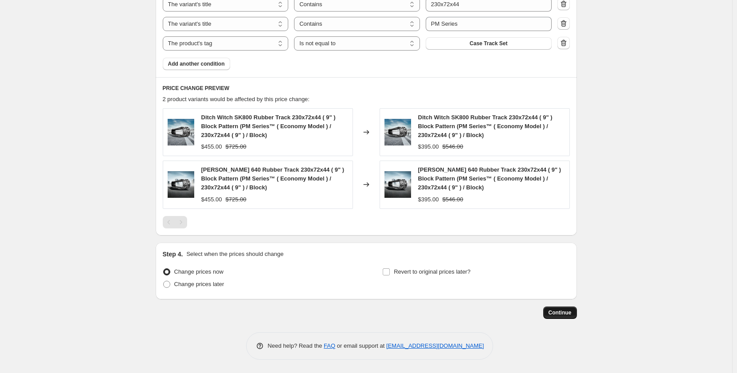
click at [557, 311] on span "Continue" at bounding box center [560, 312] width 23 height 7
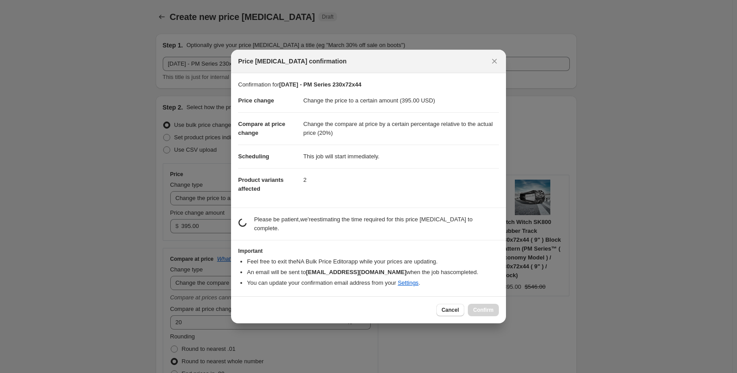
scroll to position [0, 0]
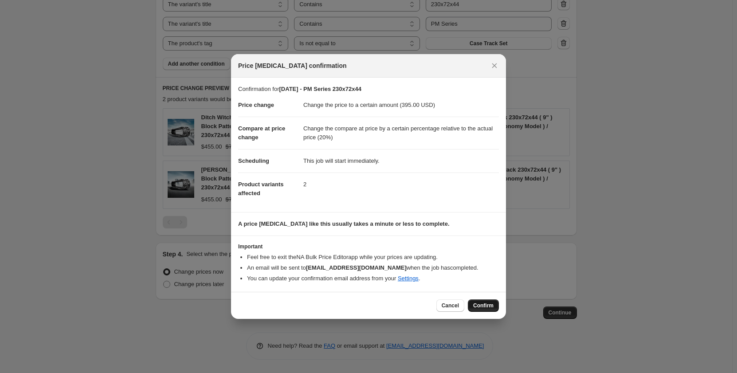
click at [482, 303] on span "Confirm" at bounding box center [483, 305] width 20 height 7
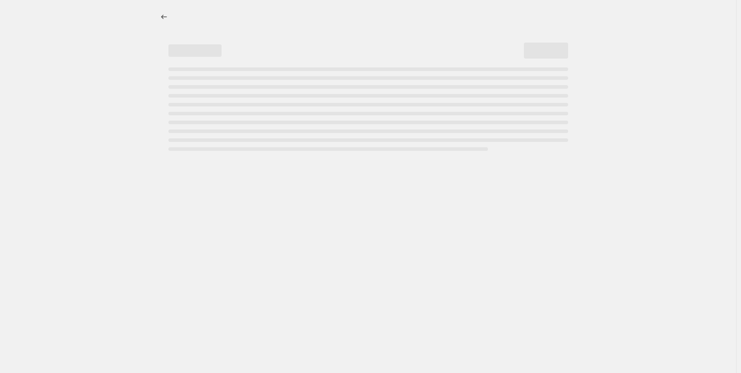
select select "pp"
select select "title"
select select "contains"
select select "title"
select select "contains"
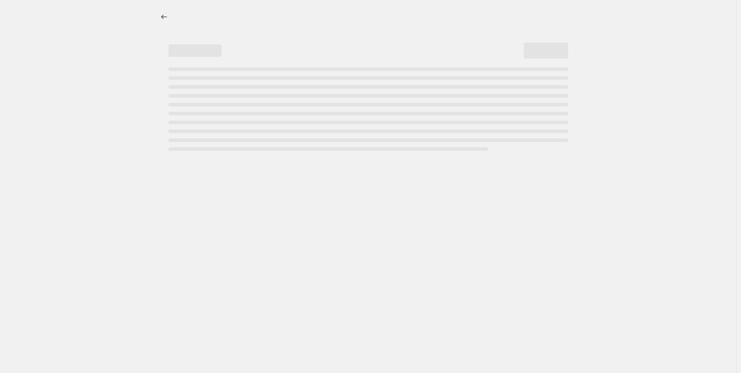
select select "tag"
select select "not_equal"
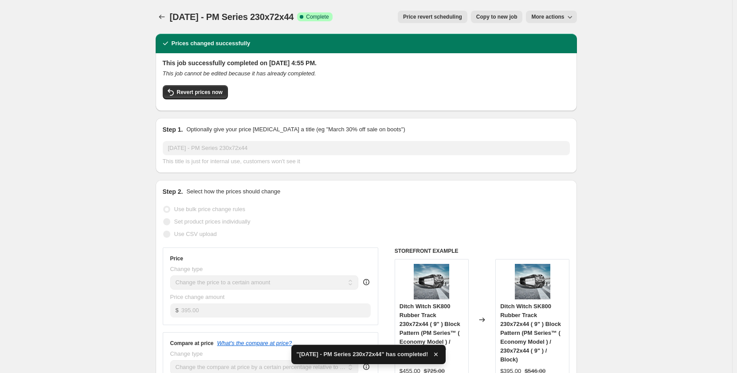
click at [485, 17] on span "Copy to new job" at bounding box center [496, 16] width 41 height 7
select select "pp"
select select "title"
select select "contains"
select select "title"
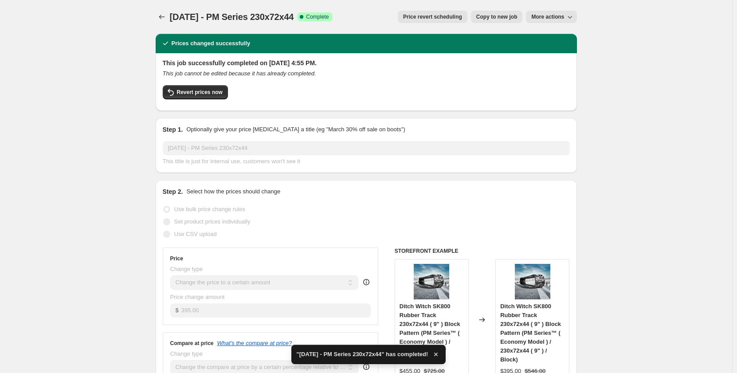
select select "contains"
select select "tag"
select select "not_equal"
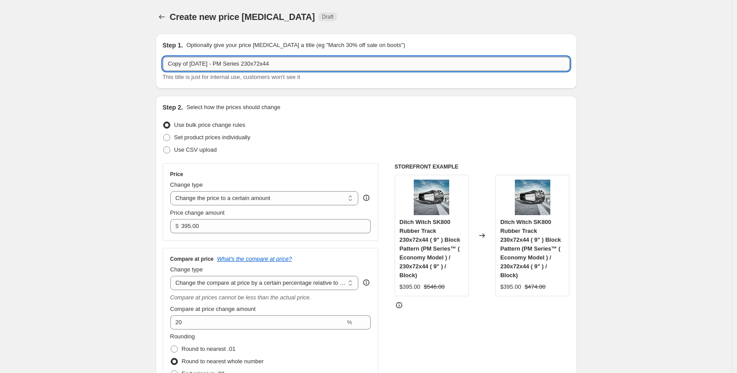
drag, startPoint x: 234, startPoint y: 63, endPoint x: 229, endPoint y: 62, distance: 4.5
click at [229, 62] on input "Copy of Sep 2025 - PM Series 230x72x44" at bounding box center [366, 64] width 407 height 14
drag, startPoint x: 193, startPoint y: 64, endPoint x: 141, endPoint y: 66, distance: 52.4
type input "Sep 2025 - PR Series 230x72x44"
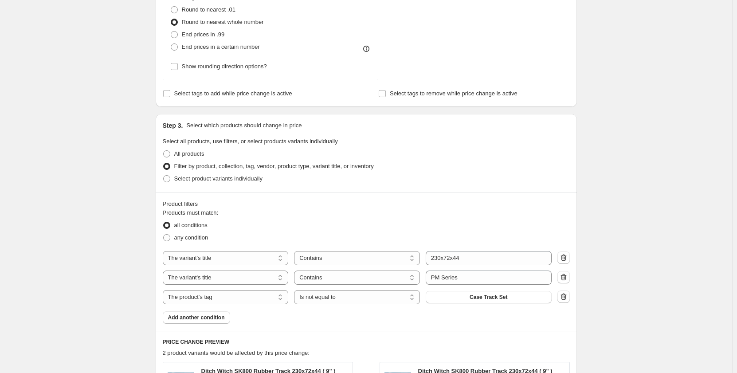
scroll to position [369, 0]
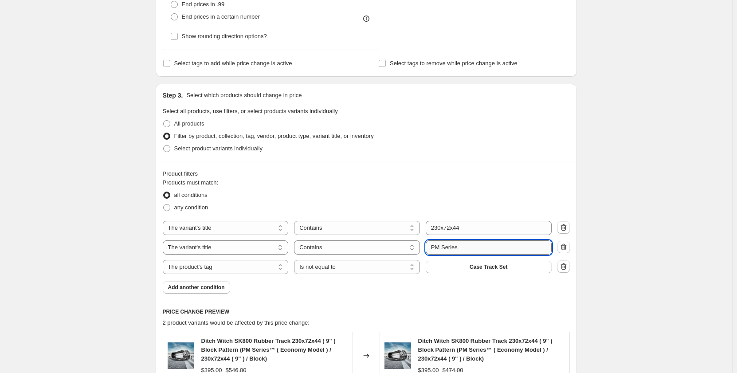
click at [441, 247] on input "PM Series" at bounding box center [489, 247] width 126 height 14
click at [438, 247] on input "PM Series" at bounding box center [489, 247] width 126 height 14
type input "PR Series"
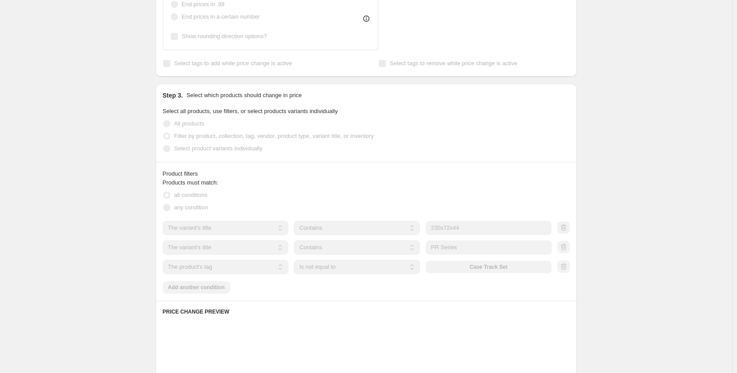
click at [119, 242] on div "Create new price change job. This page is ready Create new price change job Dra…" at bounding box center [366, 163] width 732 height 1065
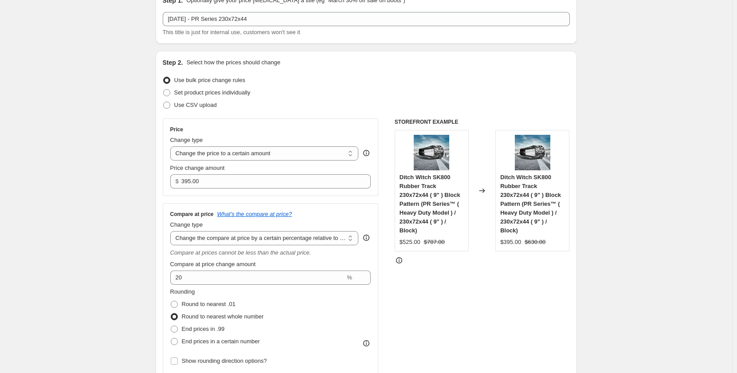
scroll to position [44, 0]
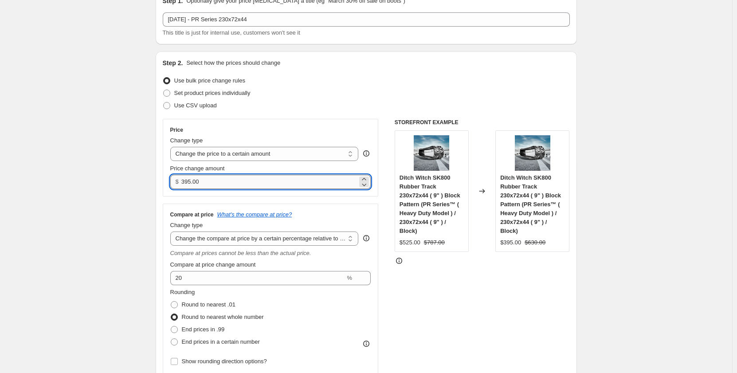
drag, startPoint x: 190, startPoint y: 181, endPoint x: 185, endPoint y: 181, distance: 4.9
click at [185, 181] on input "395.00" at bounding box center [269, 182] width 176 height 14
type input "485.00"
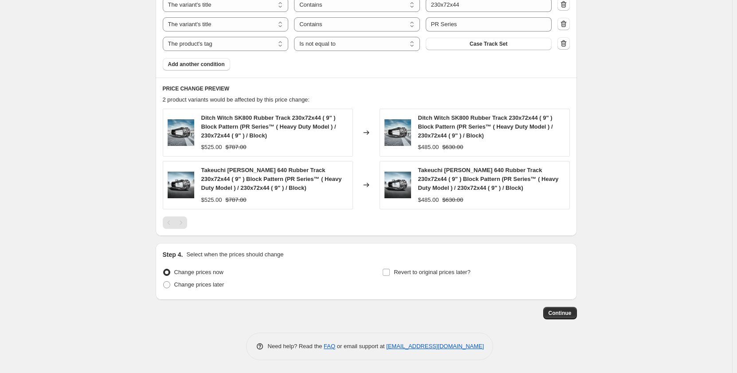
scroll to position [593, 0]
click at [562, 314] on span "Continue" at bounding box center [560, 312] width 23 height 7
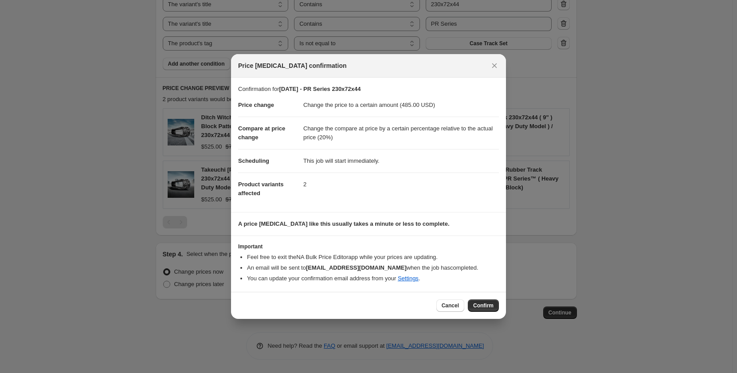
click at [486, 304] on span "Confirm" at bounding box center [483, 305] width 20 height 7
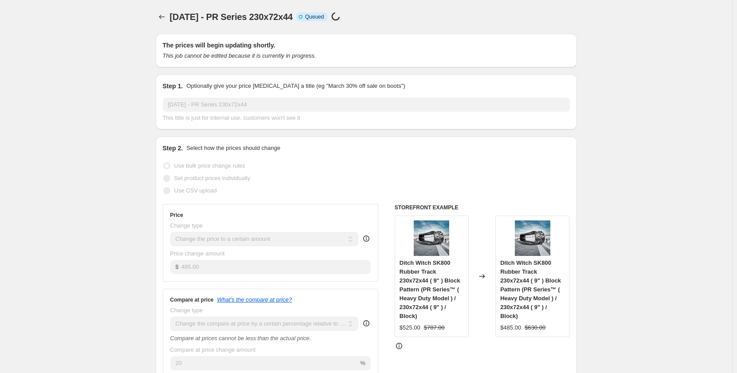
select select "pp"
select select "title"
select select "contains"
select select "title"
select select "contains"
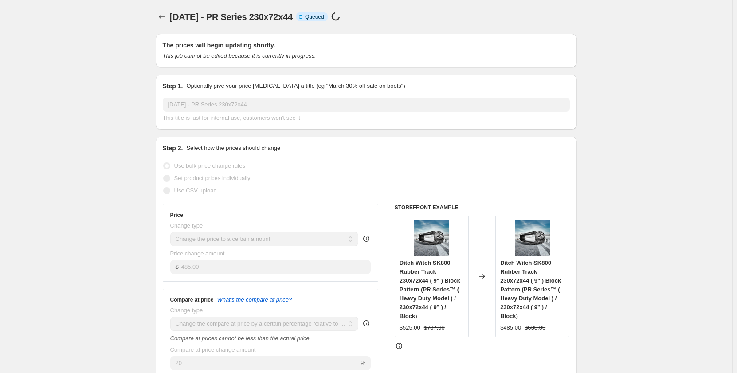
select select "tag"
select select "not_equal"
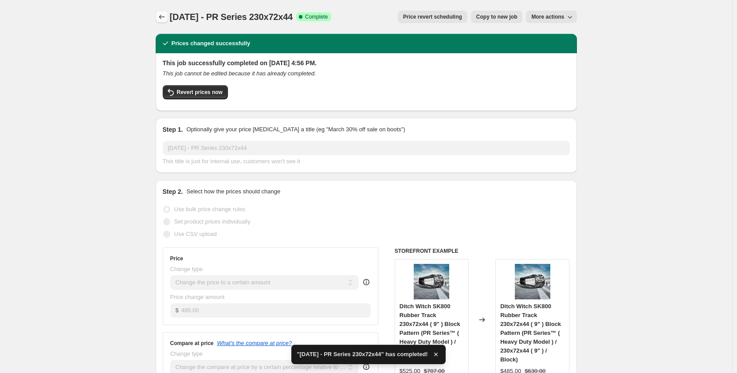
click at [161, 18] on icon "Price change jobs" at bounding box center [161, 16] width 9 height 9
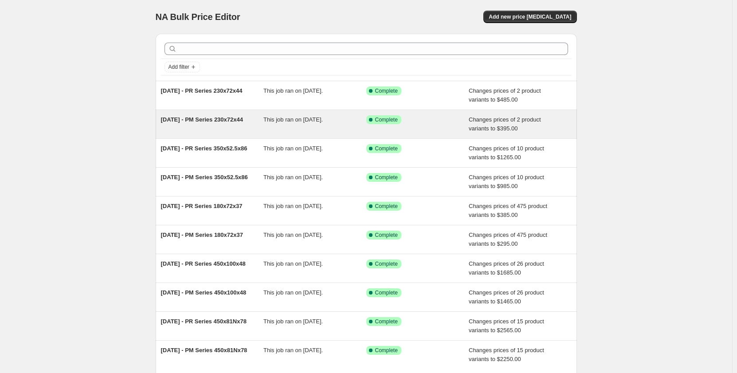
click at [216, 134] on div "Sep 2025 - PM Series 230x72x44 This job ran on October 3, 2025. Success Complet…" at bounding box center [366, 124] width 421 height 28
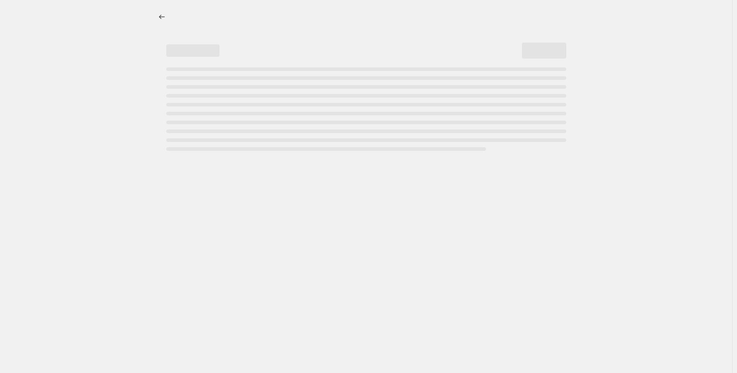
select select "pp"
select select "title"
select select "contains"
select select "title"
select select "contains"
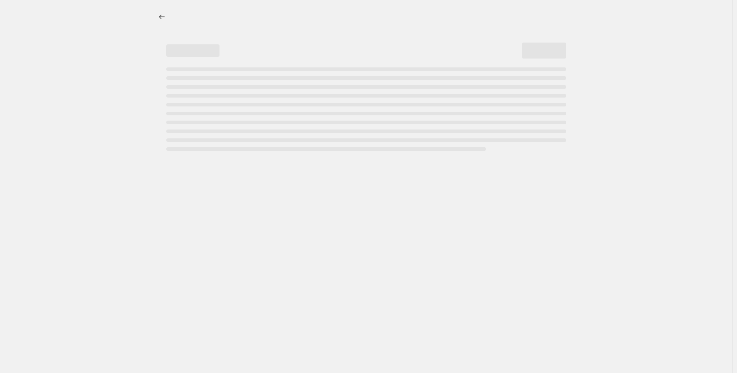
select select "tag"
select select "not_equal"
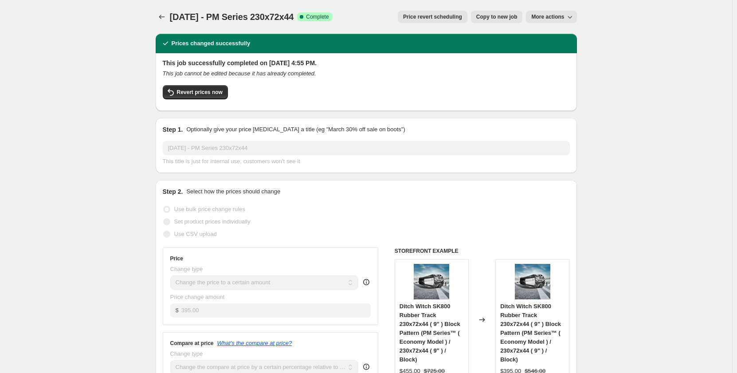
click at [486, 20] on span "Copy to new job" at bounding box center [496, 16] width 41 height 7
select select "pp"
select select "title"
select select "contains"
select select "title"
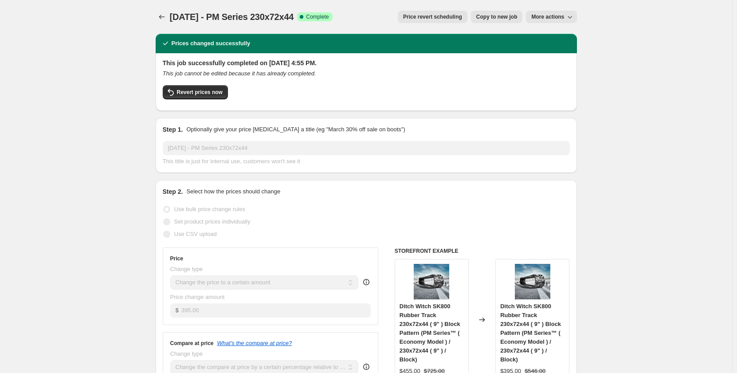
select select "contains"
select select "tag"
select select "not_equal"
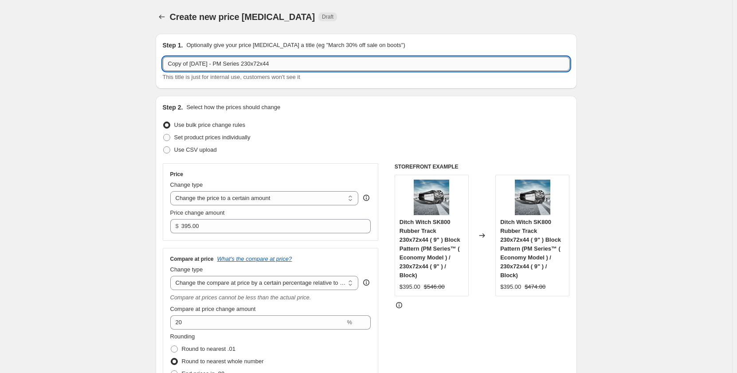
drag, startPoint x: 294, startPoint y: 66, endPoint x: 255, endPoint y: 69, distance: 39.1
click at [255, 69] on input "Copy of Sep 2025 - PM Series 230x72x44" at bounding box center [366, 64] width 407 height 14
paste input "180x72x41"
drag, startPoint x: 193, startPoint y: 63, endPoint x: 141, endPoint y: 67, distance: 52.0
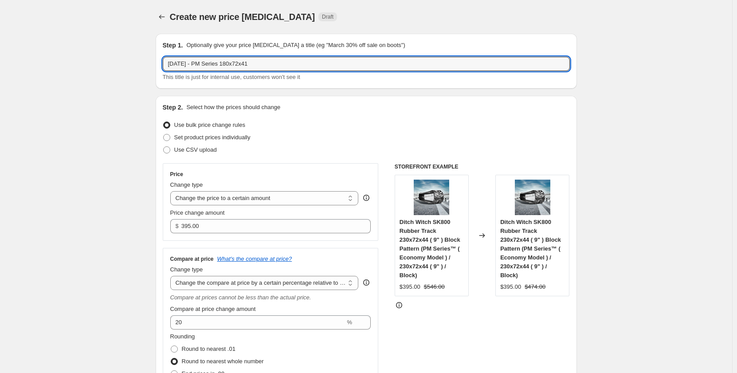
type input "Sep 2025 - PM Series 180x72x41"
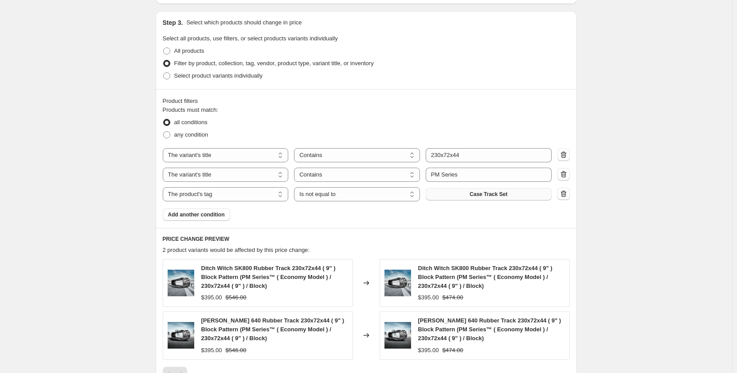
scroll to position [443, 0]
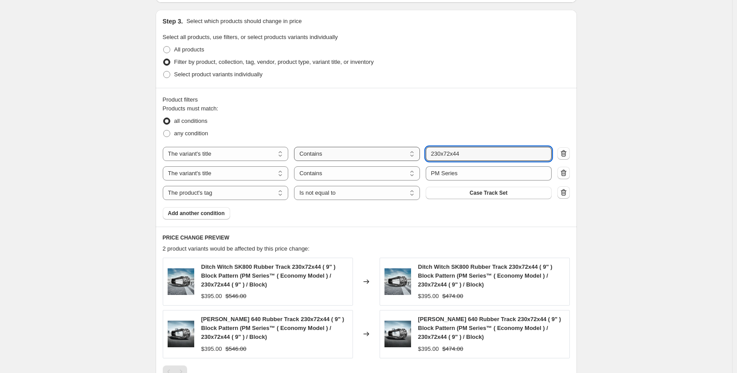
drag, startPoint x: 468, startPoint y: 153, endPoint x: 404, endPoint y: 151, distance: 64.8
click at [404, 151] on div "The product The product's collection The product's tag The product's vendor The…" at bounding box center [357, 154] width 389 height 14
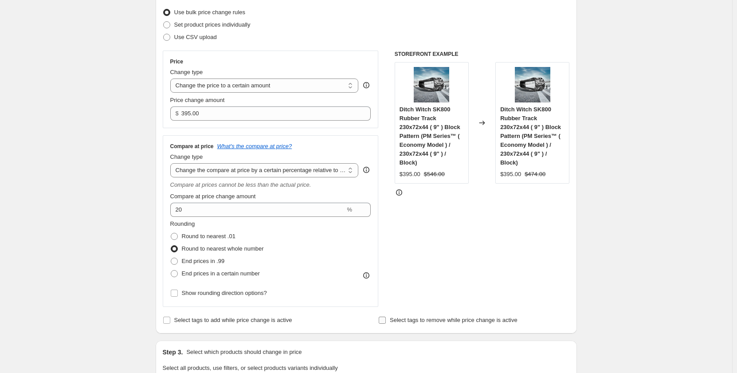
scroll to position [0, 0]
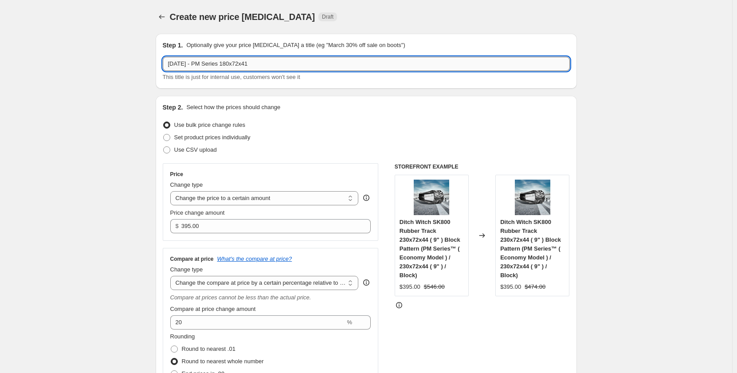
drag, startPoint x: 271, startPoint y: 64, endPoint x: 232, endPoint y: 68, distance: 39.7
click at [232, 68] on input "Sep 2025 - PM Series 180x72x41" at bounding box center [366, 64] width 407 height 14
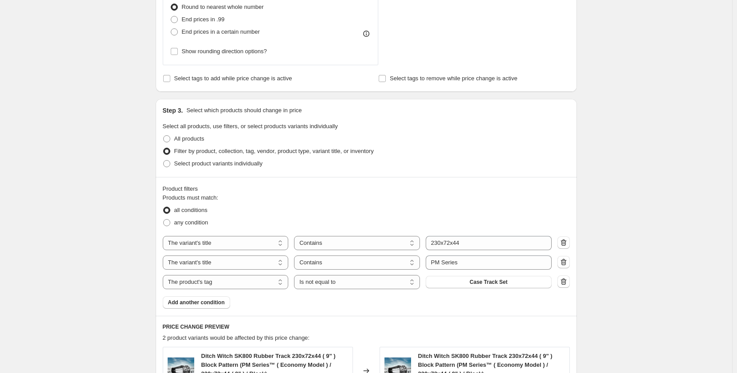
scroll to position [399, 0]
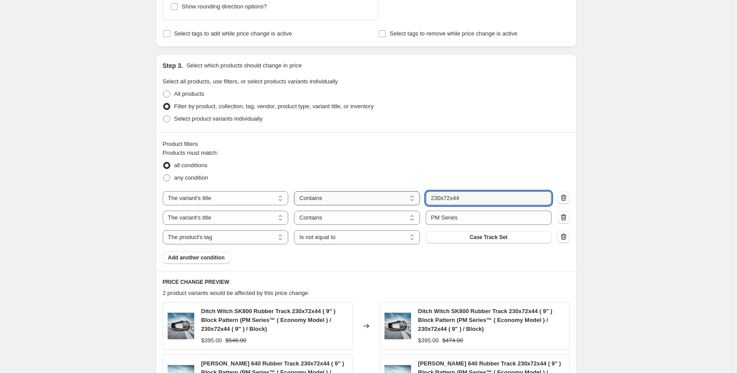
drag, startPoint x: 480, startPoint y: 197, endPoint x: 413, endPoint y: 196, distance: 66.5
click at [413, 196] on div "The product The product's collection The product's tag The product's vendor The…" at bounding box center [357, 198] width 389 height 14
paste input "180x72x41"
type input "180x72x41"
click at [110, 217] on div "Create new price change job. This page is ready Create new price change job Dra…" at bounding box center [366, 84] width 732 height 966
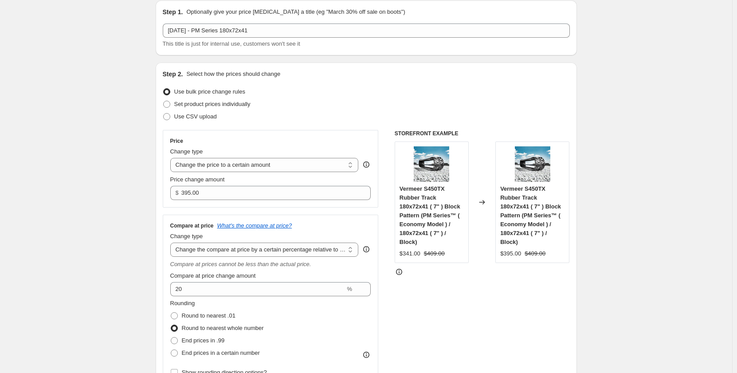
scroll to position [44, 0]
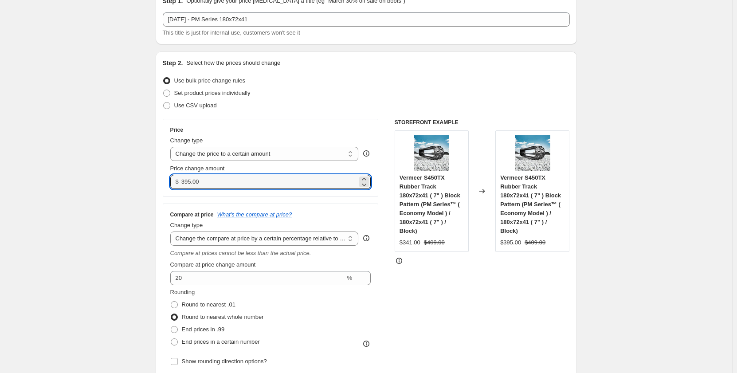
drag, startPoint x: 211, startPoint y: 184, endPoint x: 173, endPoint y: 184, distance: 37.3
click at [173, 184] on div "$ 395.00" at bounding box center [270, 182] width 201 height 14
drag, startPoint x: 217, startPoint y: 186, endPoint x: 170, endPoint y: 186, distance: 46.6
click at [170, 186] on div "Price Change type Change the price to a certain amount Change the price by a ce…" at bounding box center [271, 158] width 216 height 78
type input "335.00"
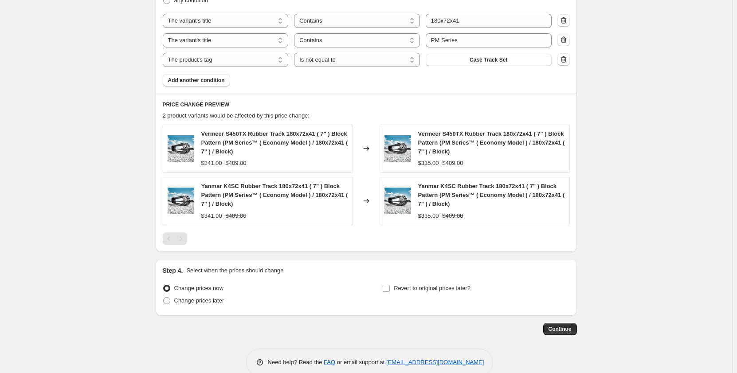
scroll to position [591, 0]
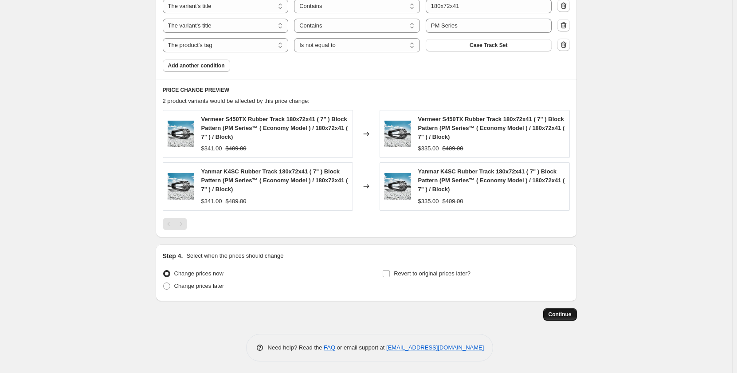
click at [550, 317] on span "Continue" at bounding box center [560, 314] width 23 height 7
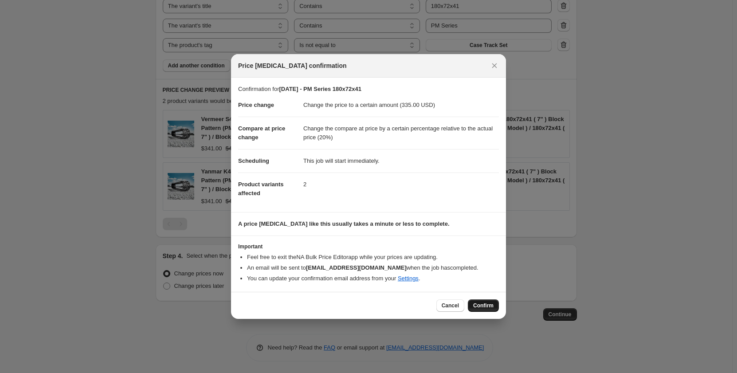
click at [478, 303] on span "Confirm" at bounding box center [483, 305] width 20 height 7
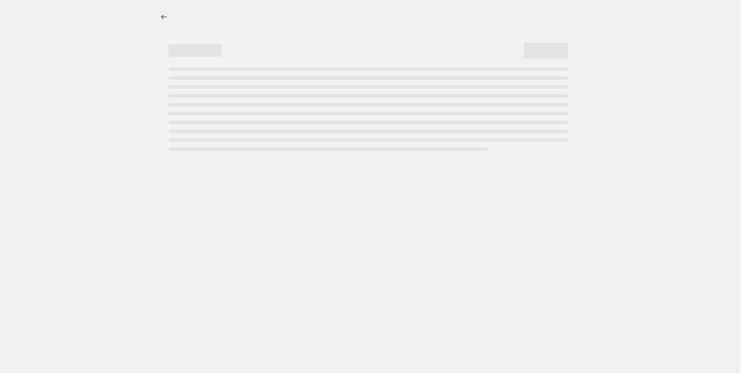
select select "pp"
select select "title"
select select "contains"
select select "title"
select select "contains"
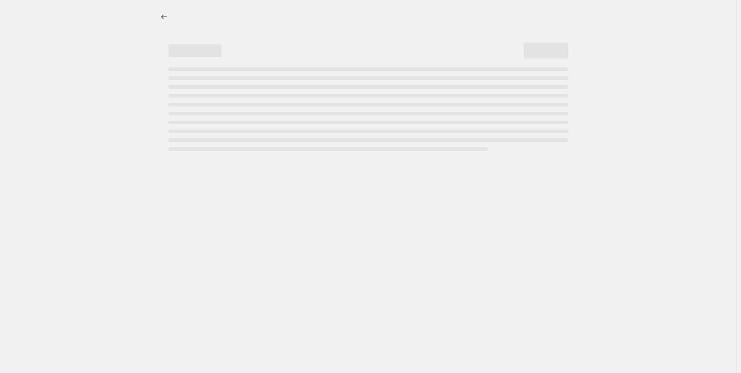
select select "tag"
select select "not_equal"
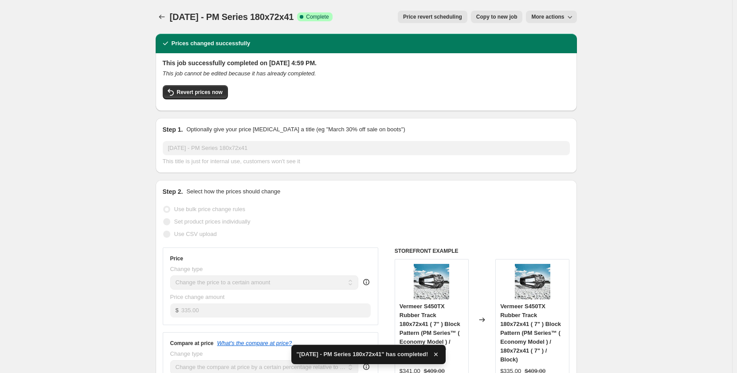
click at [489, 16] on span "Copy to new job" at bounding box center [496, 16] width 41 height 7
select select "pp"
select select "title"
select select "contains"
select select "title"
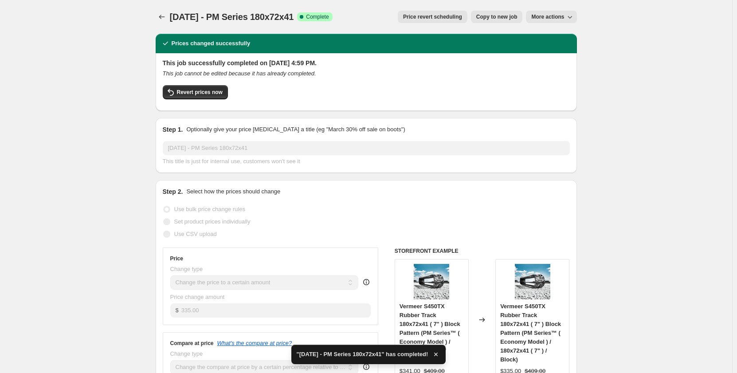
select select "contains"
select select "tag"
select select "not_equal"
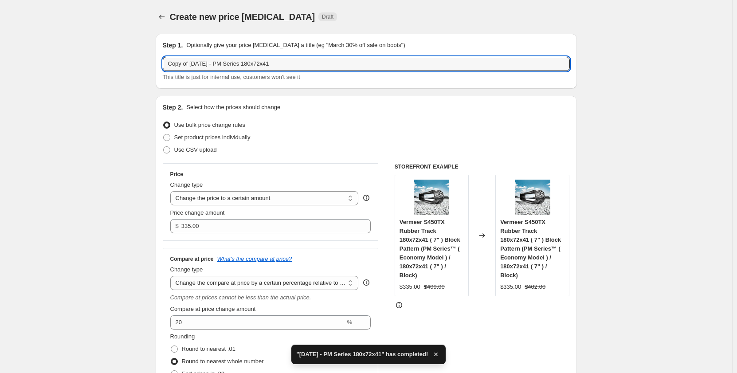
drag, startPoint x: 193, startPoint y: 64, endPoint x: 127, endPoint y: 70, distance: 65.9
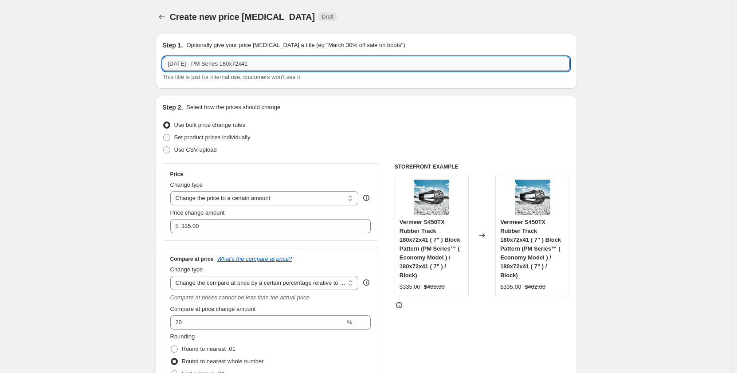
click at [208, 64] on input "Sep 2025 - PM Series 180x72x41" at bounding box center [366, 64] width 407 height 14
type input "Sep 2025 - PR Series 180x72x41"
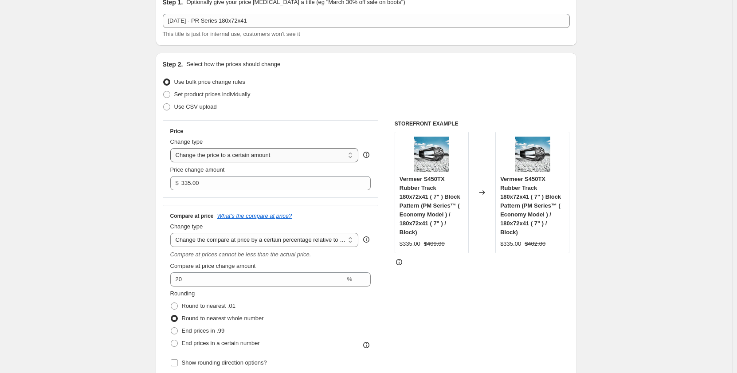
scroll to position [44, 0]
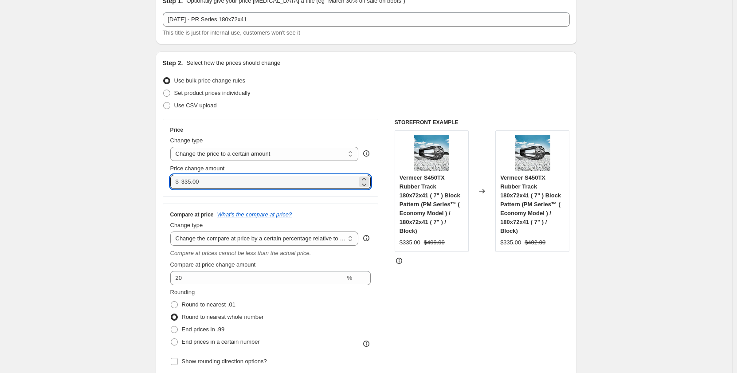
drag, startPoint x: 217, startPoint y: 183, endPoint x: 161, endPoint y: 188, distance: 56.5
click at [161, 188] on div "Step 2. Select how the prices should change Use bulk price change rules Set pro…" at bounding box center [366, 226] width 421 height 350
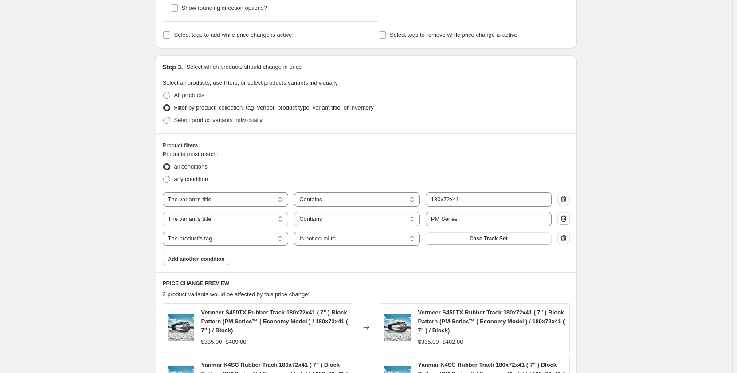
scroll to position [399, 0]
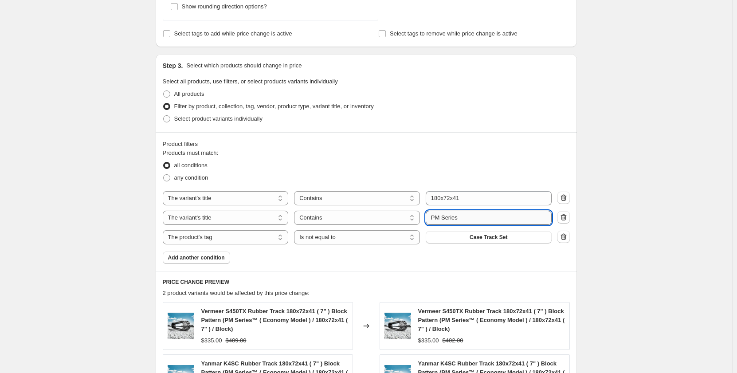
click at [438, 219] on input "PM Series" at bounding box center [489, 218] width 126 height 14
type input "PR Series"
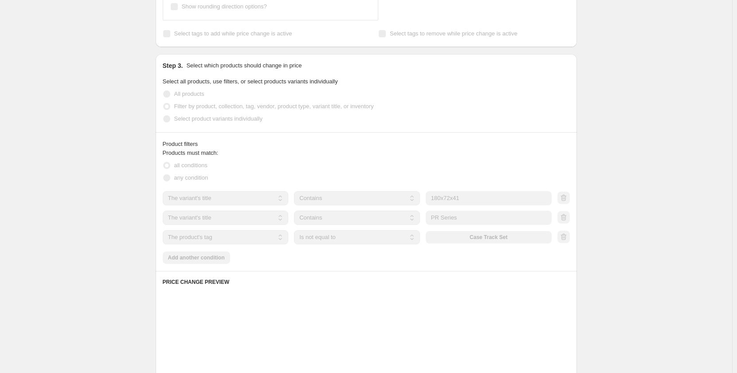
click at [120, 216] on div "Create new price change job. This page is ready Create new price change job Dra…" at bounding box center [366, 133] width 732 height 1065
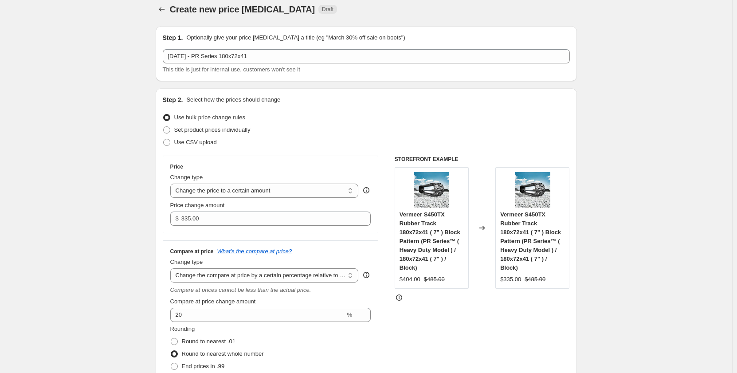
scroll to position [0, 0]
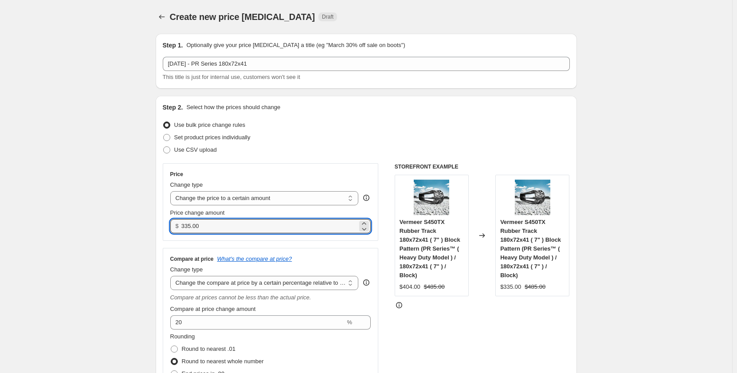
drag, startPoint x: 209, startPoint y: 228, endPoint x: 180, endPoint y: 230, distance: 29.3
click at [180, 230] on div "$ 335.00" at bounding box center [270, 226] width 201 height 14
type input "425.00"
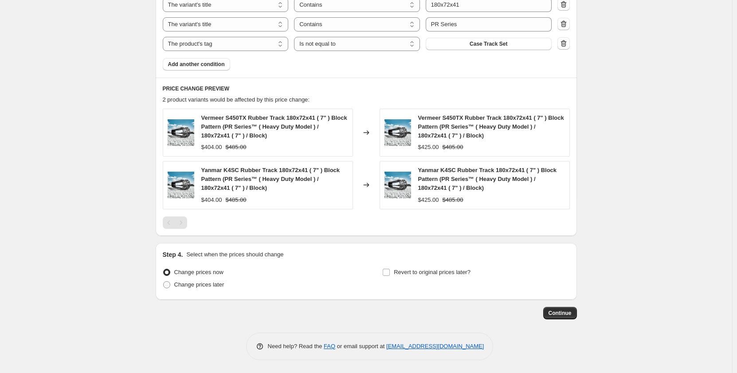
scroll to position [593, 0]
click at [558, 312] on span "Continue" at bounding box center [560, 312] width 23 height 7
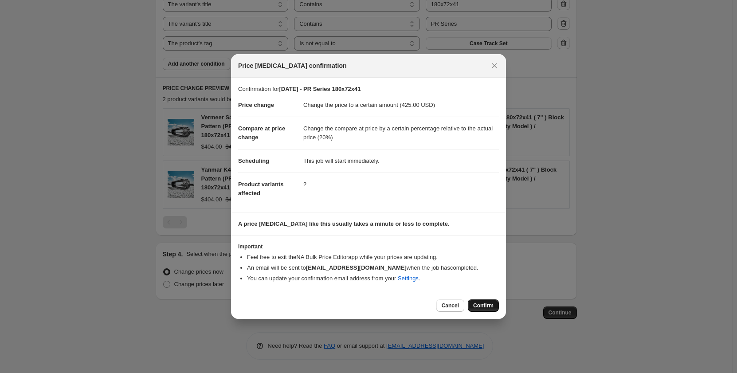
click at [482, 305] on span "Confirm" at bounding box center [483, 305] width 20 height 7
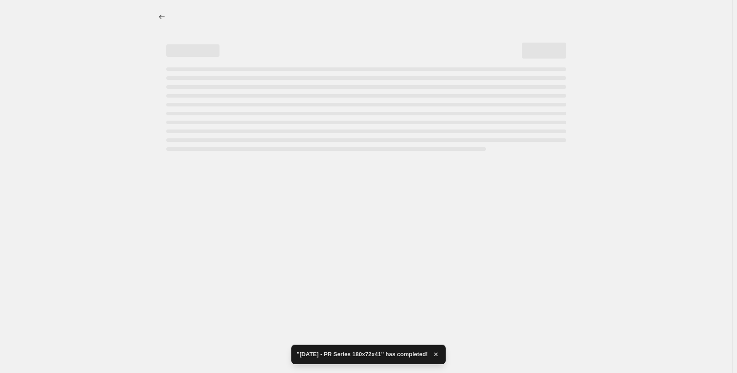
select select "pp"
select select "title"
select select "contains"
select select "title"
select select "contains"
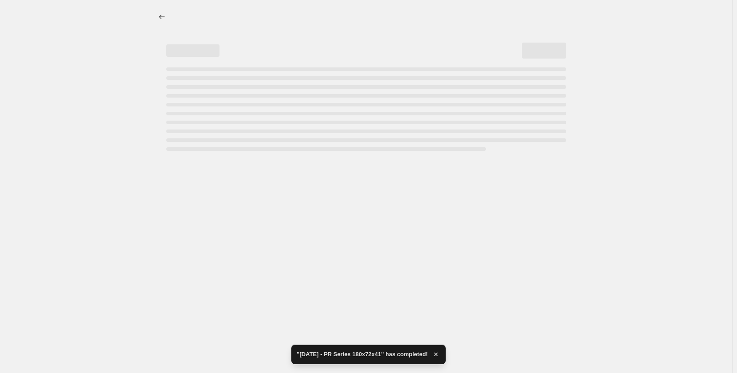
select select "tag"
select select "not_equal"
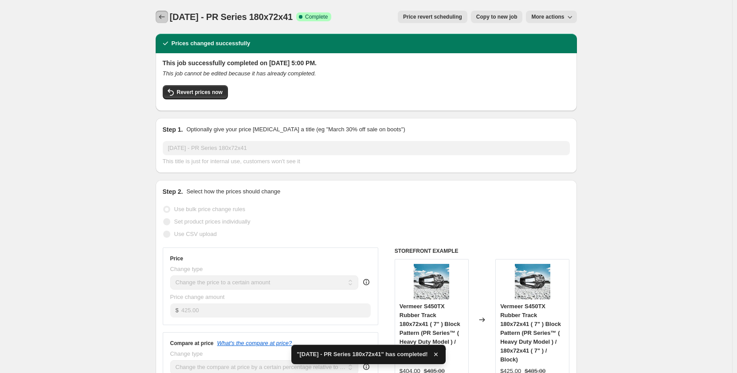
click at [162, 19] on icon "Price change jobs" at bounding box center [161, 16] width 9 height 9
